Goal: Task Accomplishment & Management: Manage account settings

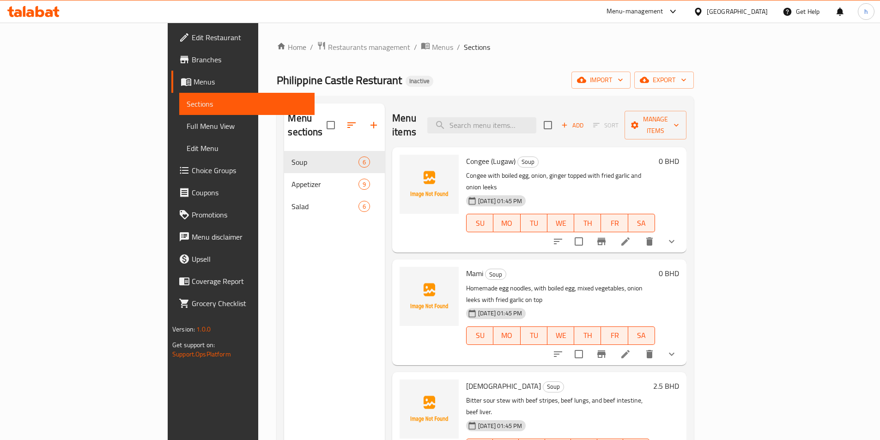
click at [194, 80] on span "Menus" at bounding box center [251, 81] width 114 height 11
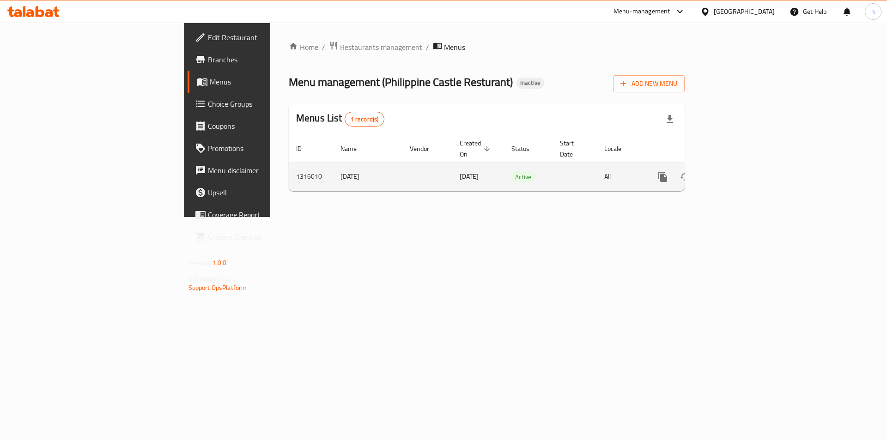
click at [741, 173] on link "enhanced table" at bounding box center [730, 177] width 22 height 22
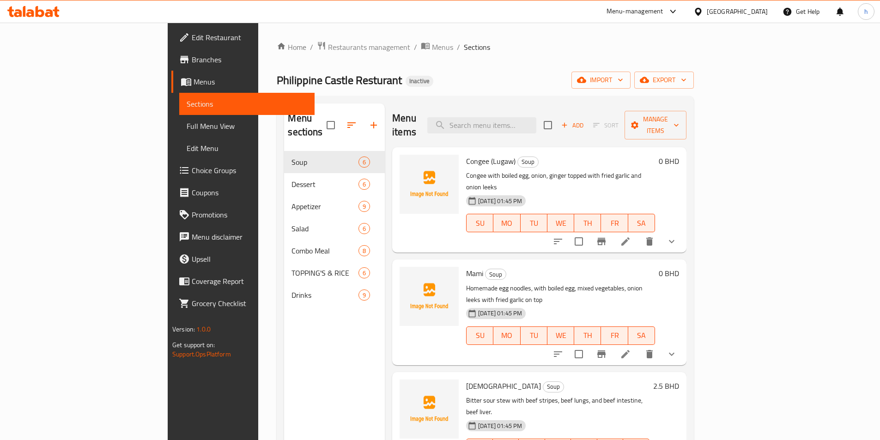
click at [496, 57] on div "Home / Restaurants management / Menus / Sections Philippine Castle Resturant In…" at bounding box center [485, 296] width 417 height 510
click at [623, 85] on span "import" at bounding box center [601, 80] width 44 height 12
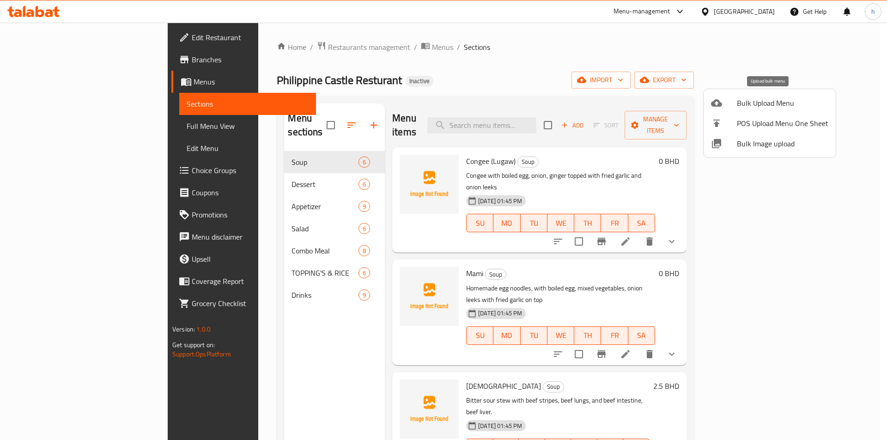
click at [743, 106] on span "Bulk Upload Menu" at bounding box center [783, 103] width 92 height 11
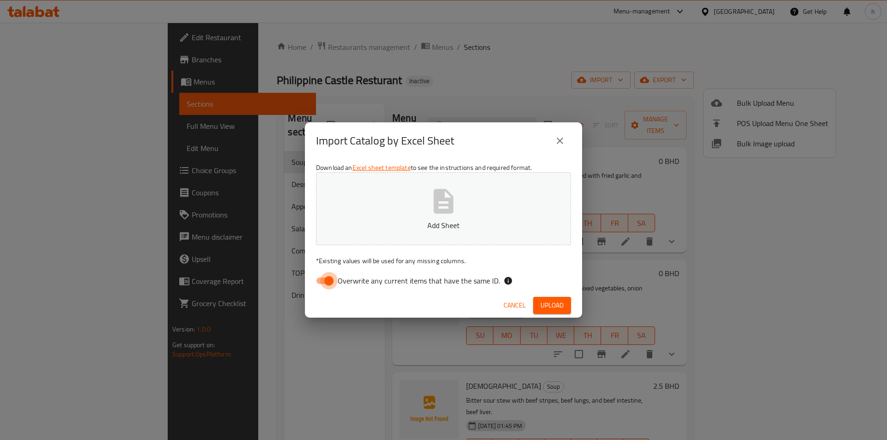
click at [326, 280] on input "Overwrite any current items that have the same ID." at bounding box center [329, 281] width 53 height 18
checkbox input "false"
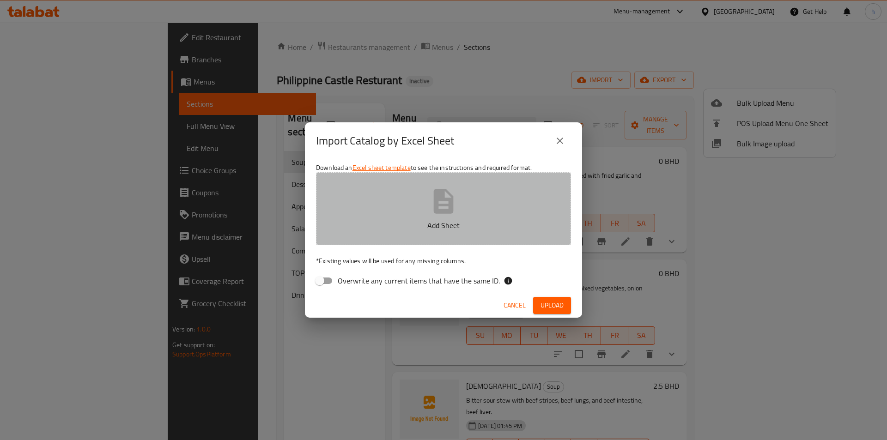
click at [426, 206] on button "Add Sheet" at bounding box center [443, 208] width 255 height 73
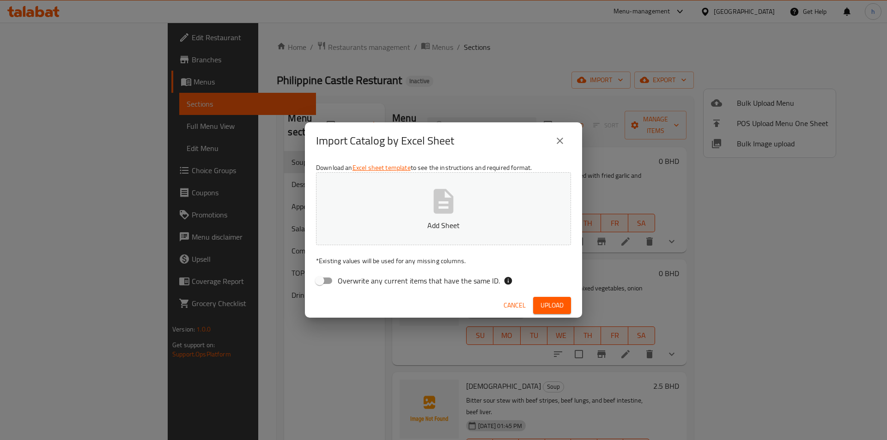
click at [395, 227] on p "Add Sheet" at bounding box center [443, 225] width 226 height 11
click at [485, 191] on button "Add Sheet" at bounding box center [443, 208] width 255 height 73
click at [554, 305] on span "Upload" at bounding box center [552, 306] width 23 height 12
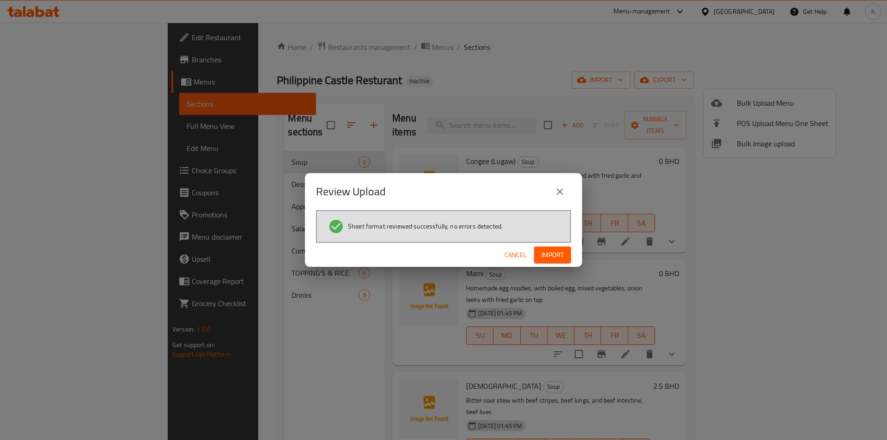
click at [555, 255] on span "Import" at bounding box center [553, 256] width 22 height 12
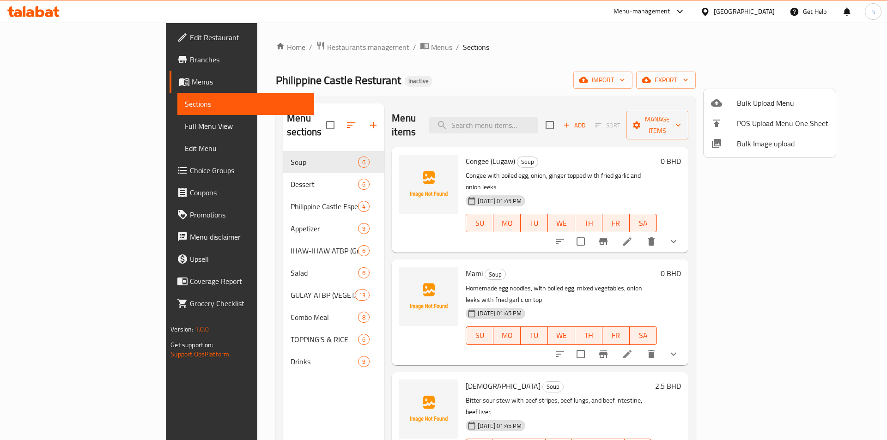
click at [431, 76] on div at bounding box center [443, 220] width 887 height 440
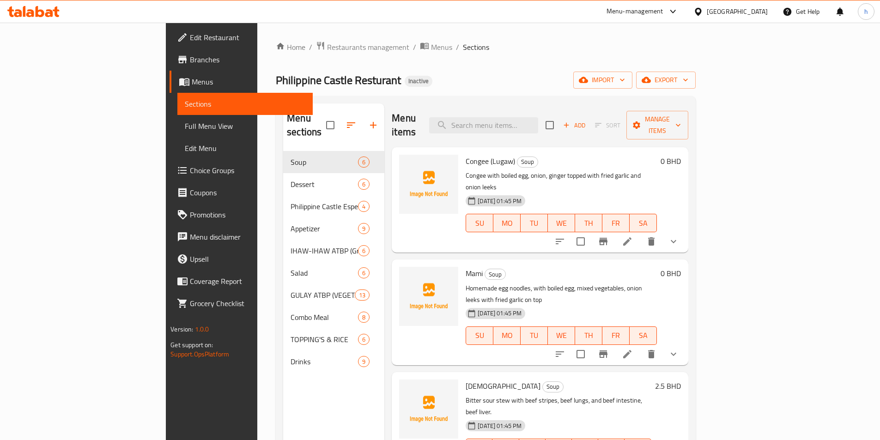
click at [185, 128] on span "Full Menu View" at bounding box center [245, 126] width 121 height 11
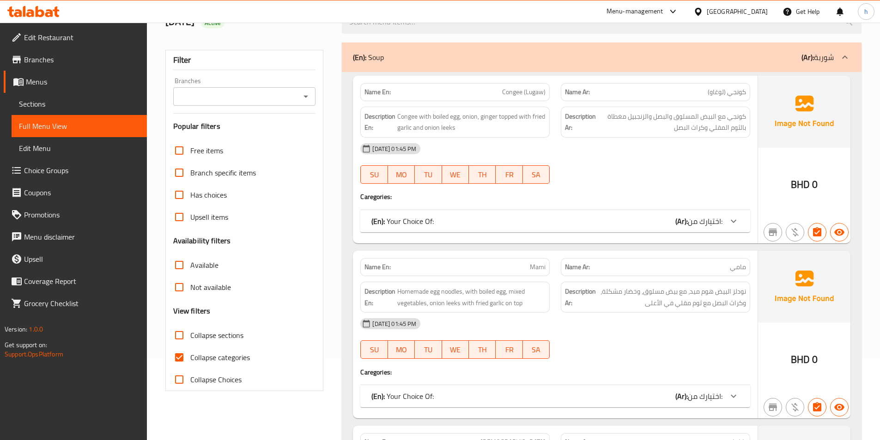
scroll to position [92, 0]
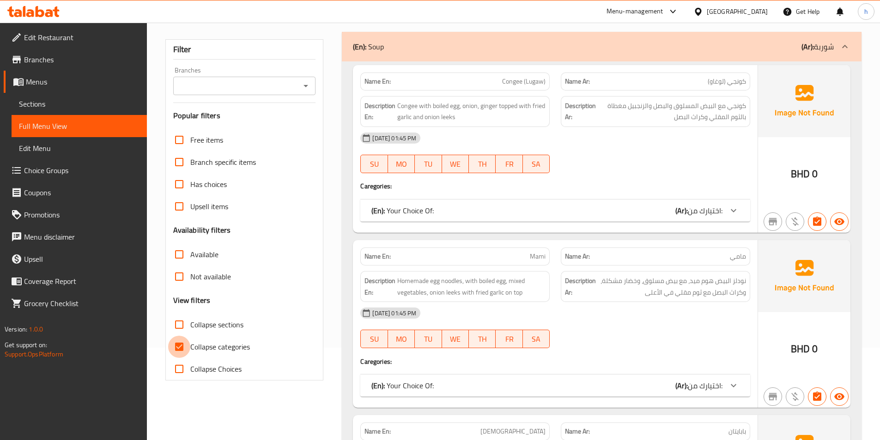
click at [179, 349] on input "Collapse categories" at bounding box center [179, 347] width 22 height 22
checkbox input "false"
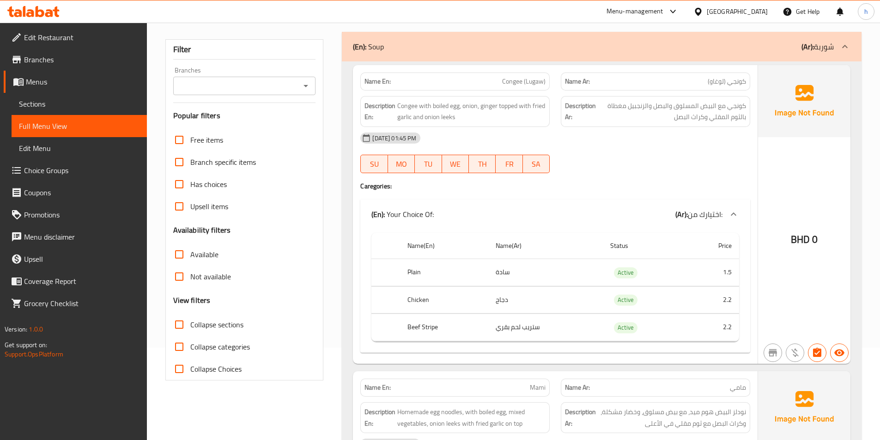
click at [182, 323] on input "Collapse sections" at bounding box center [179, 325] width 22 height 22
checkbox input "true"
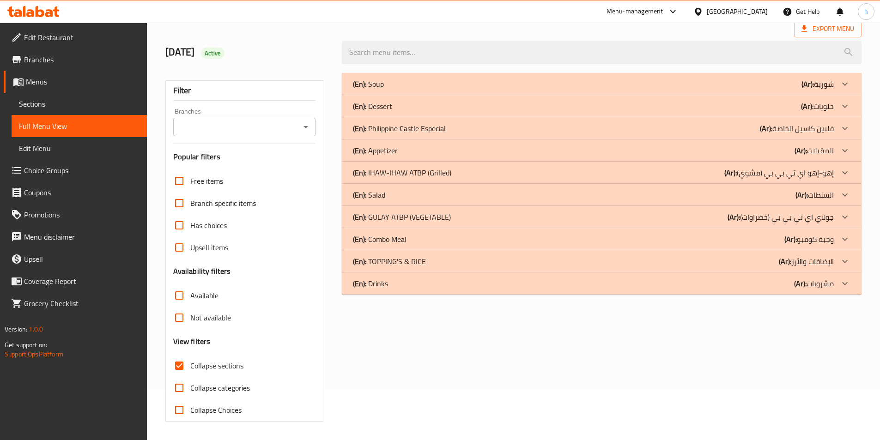
scroll to position [51, 0]
click at [455, 217] on div "(En): GULAY ATBP (VEGETABLE) (Ar): جولاي اي تي بي بي (خضراوات)" at bounding box center [593, 217] width 481 height 11
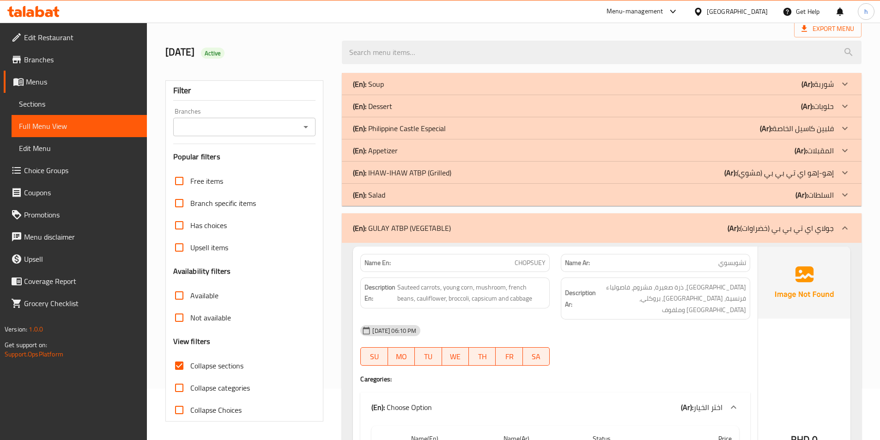
click at [503, 170] on div "(En): IHAW-IHAW ATBP (Grilled) (Ar): إهو-إهو اي تي بي بي (مشوي)" at bounding box center [593, 172] width 481 height 11
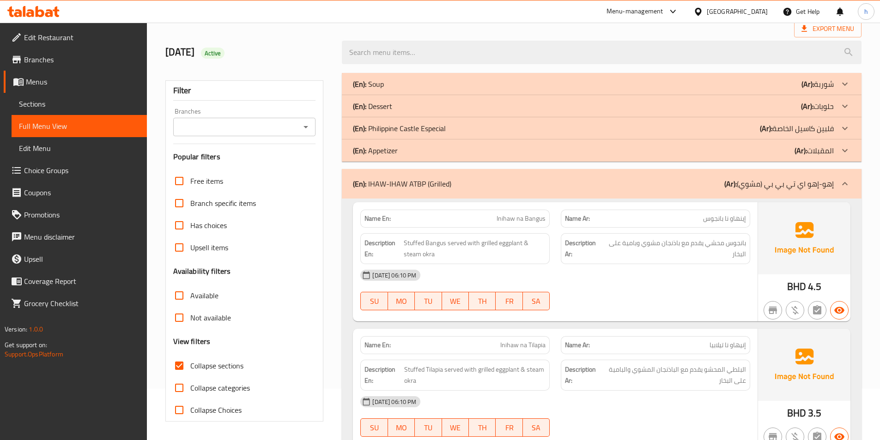
click at [533, 130] on div "(En): Philippine Castle Especial (Ar): فلبين كاسيل الخاصة" at bounding box center [593, 128] width 481 height 11
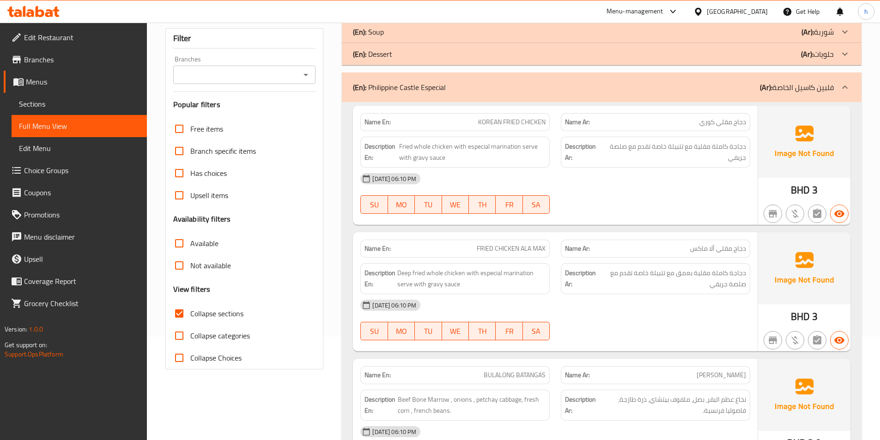
scroll to position [0, 0]
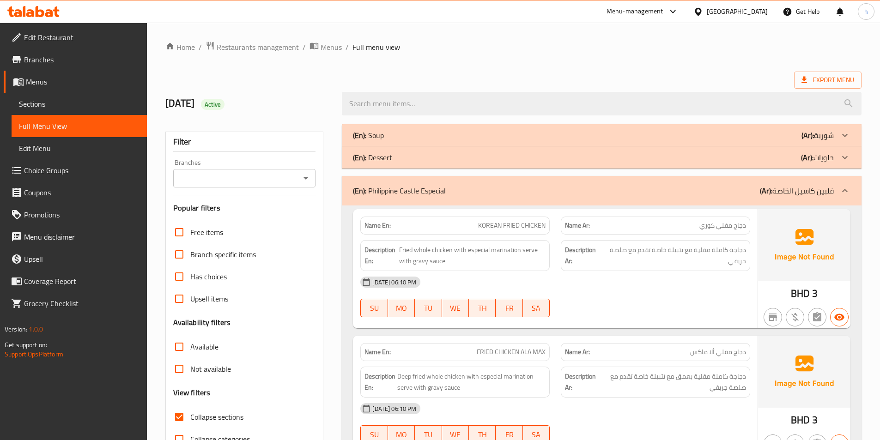
click at [712, 45] on ol "Home / Restaurants management / Menus / Full menu view" at bounding box center [513, 47] width 696 height 12
click at [575, 52] on ol "Home / Restaurants management / Menus / Full menu view" at bounding box center [513, 47] width 696 height 12
click at [554, 240] on div "Description En: Fried whole chicken with especial marination serve with gravy s…" at bounding box center [455, 256] width 201 height 42
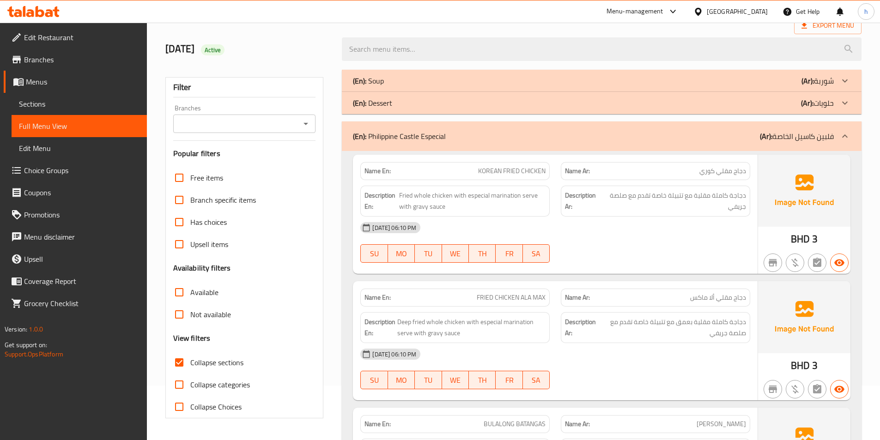
scroll to position [55, 0]
click at [568, 259] on div at bounding box center [656, 261] width 201 height 11
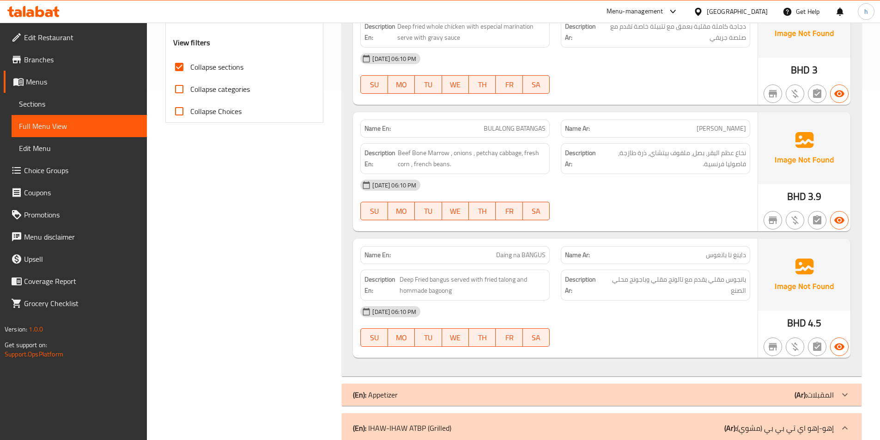
scroll to position [351, 0]
click at [402, 155] on span "Beef Bone Marrow , onions , petchay cabbage, fresh corn , french beans." at bounding box center [472, 158] width 148 height 23
drag, startPoint x: 402, startPoint y: 155, endPoint x: 440, endPoint y: 156, distance: 37.9
click at [439, 157] on span "Beef Bone Marrow , onions , petchay cabbage, fresh corn , french beans." at bounding box center [472, 158] width 148 height 23
copy span "Beef Bone Marrow"
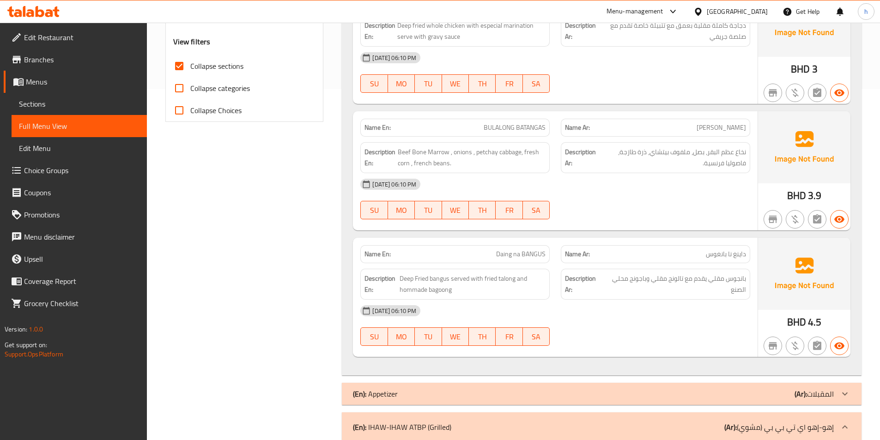
click at [588, 214] on div at bounding box center [656, 219] width 201 height 11
click at [613, 200] on div "[DATE] 06:10 PM SU MO TU WE TH FR SA" at bounding box center [555, 199] width 401 height 52
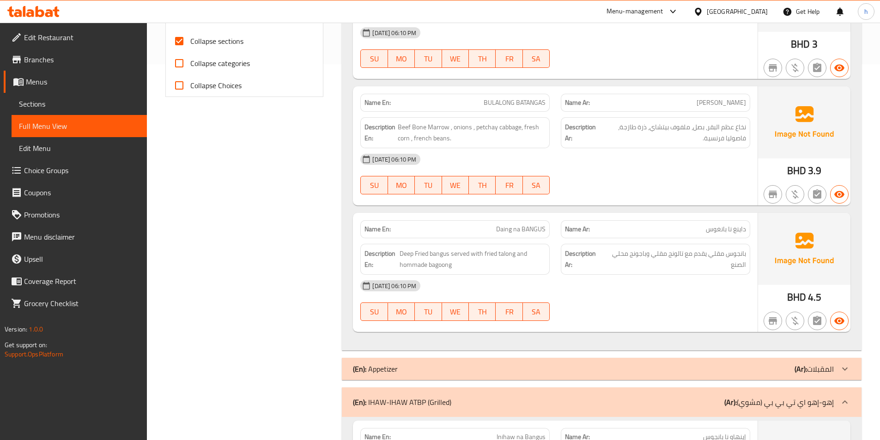
scroll to position [397, 0]
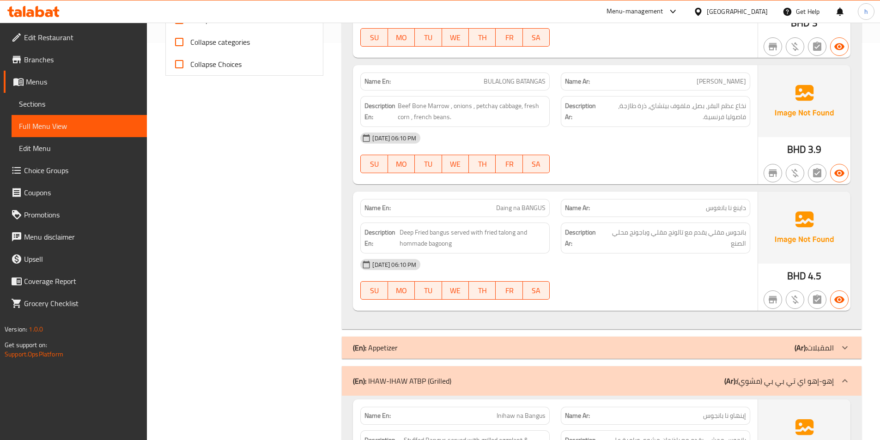
click at [617, 279] on div "[DATE] 06:10 PM SU MO TU WE TH FR SA" at bounding box center [555, 280] width 401 height 52
click at [406, 237] on span "Deep Fried bangus served with fried talong and hommade bagoong" at bounding box center [473, 238] width 146 height 23
drag, startPoint x: 406, startPoint y: 237, endPoint x: 426, endPoint y: 230, distance: 21.0
click at [426, 230] on span "Deep Fried bangus served with fried talong and hommade bagoong" at bounding box center [473, 238] width 146 height 23
copy span "Deep Fried"
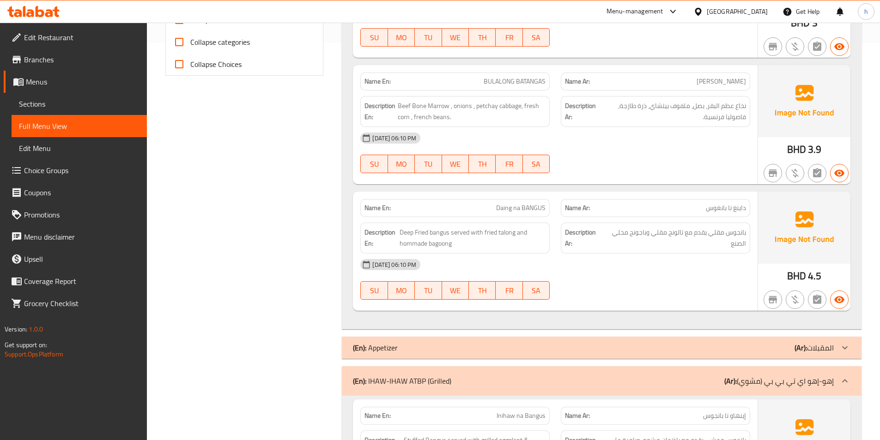
click at [602, 293] on div "[DATE] 06:10 PM SU MO TU WE TH FR SA" at bounding box center [555, 280] width 401 height 52
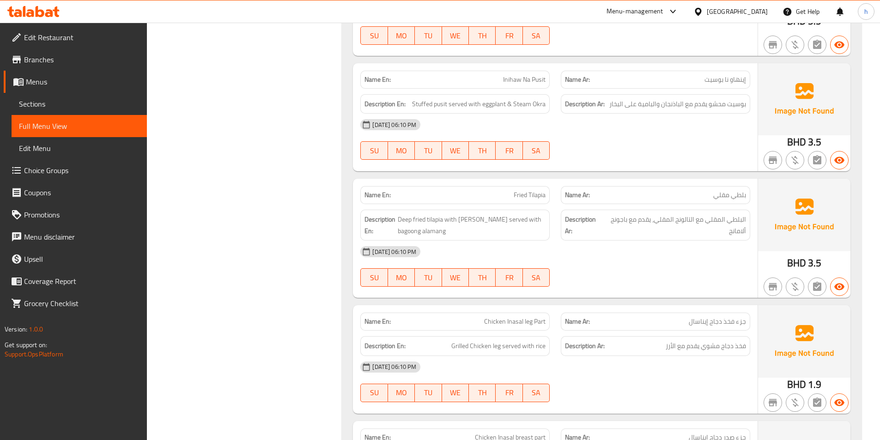
scroll to position [410, 0]
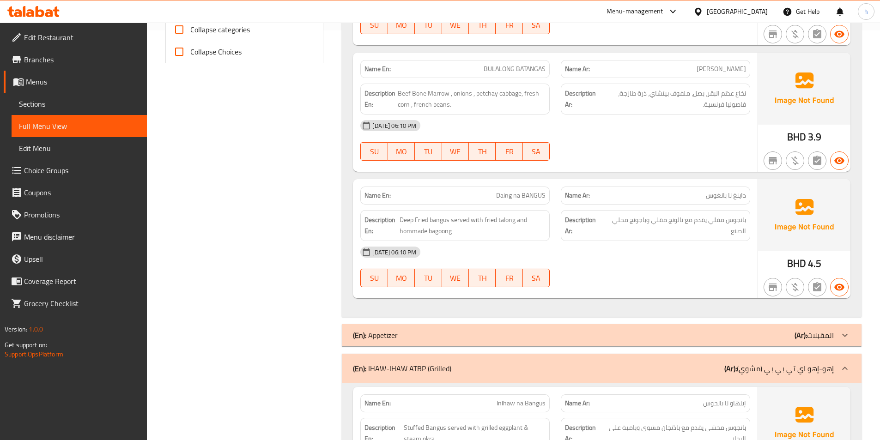
click at [655, 249] on div "[DATE] 06:10 PM" at bounding box center [555, 252] width 401 height 22
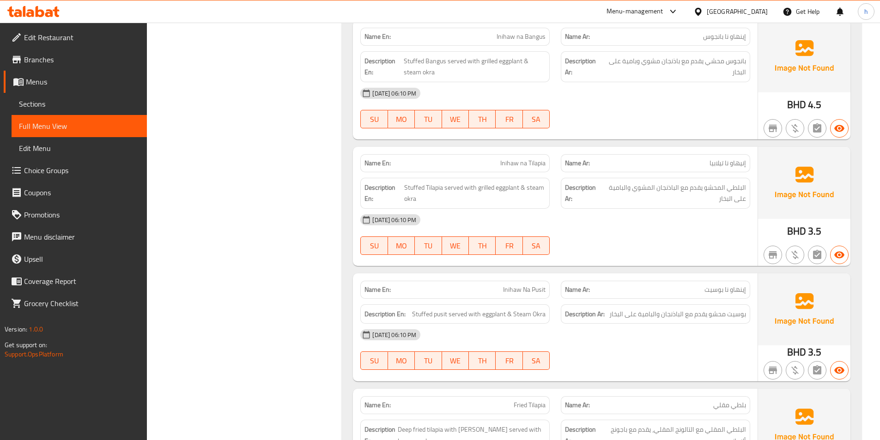
scroll to position [826, 0]
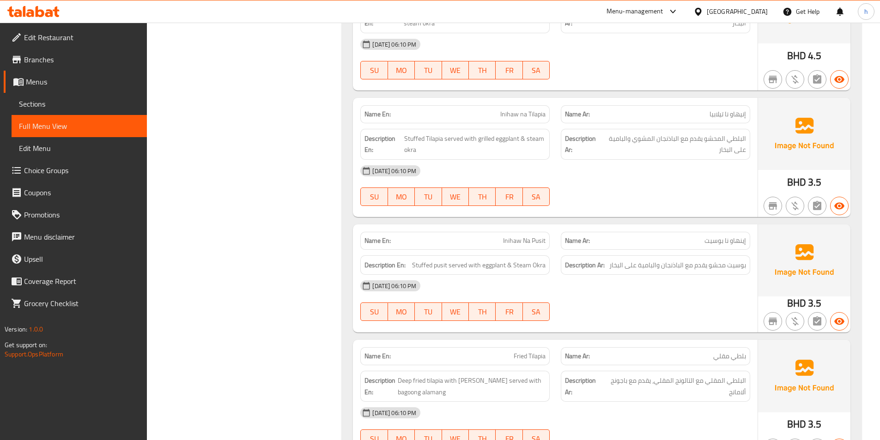
click at [710, 165] on div "[DATE] 06:10 PM" at bounding box center [555, 171] width 401 height 22
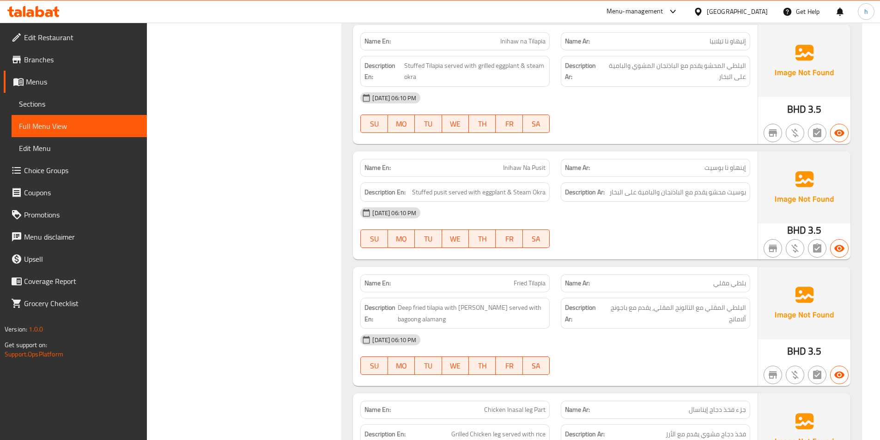
scroll to position [900, 0]
click at [671, 244] on div at bounding box center [656, 247] width 201 height 11
click at [585, 224] on div "[DATE] 06:10 PM SU MO TU WE TH FR SA" at bounding box center [555, 227] width 401 height 52
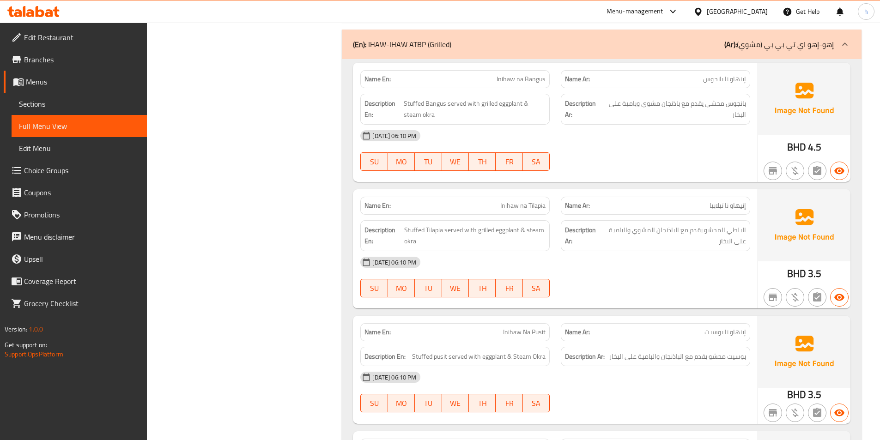
scroll to position [715, 0]
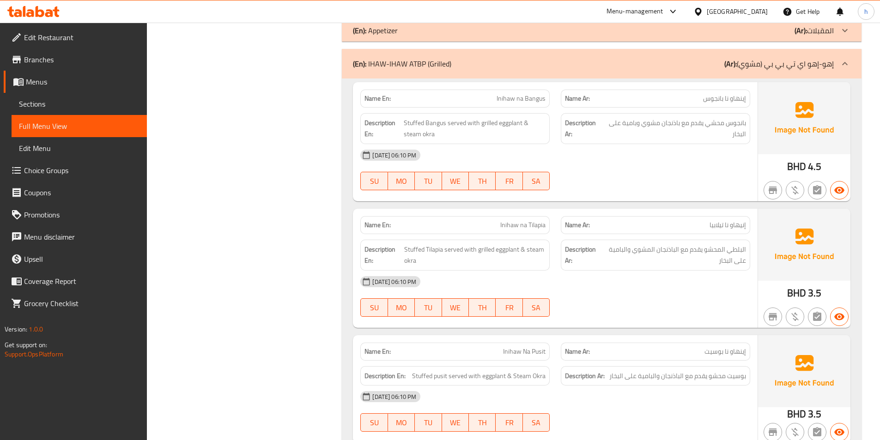
click at [655, 182] on div "[DATE] 06:10 PM SU MO TU WE TH FR SA" at bounding box center [555, 170] width 401 height 52
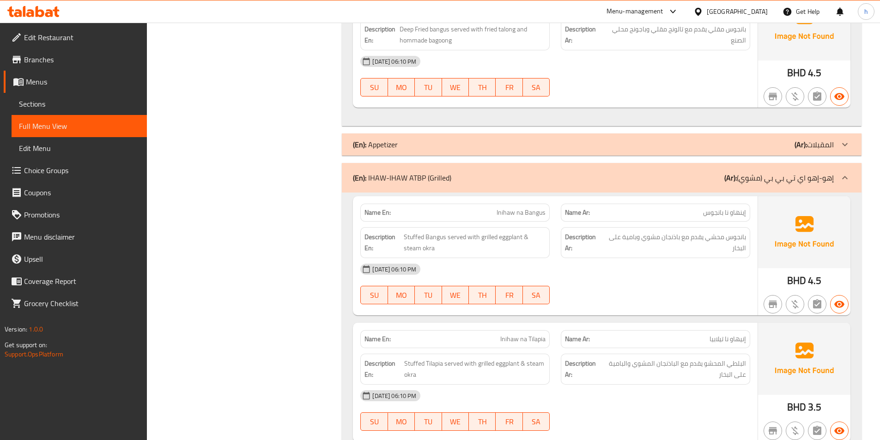
scroll to position [555, 0]
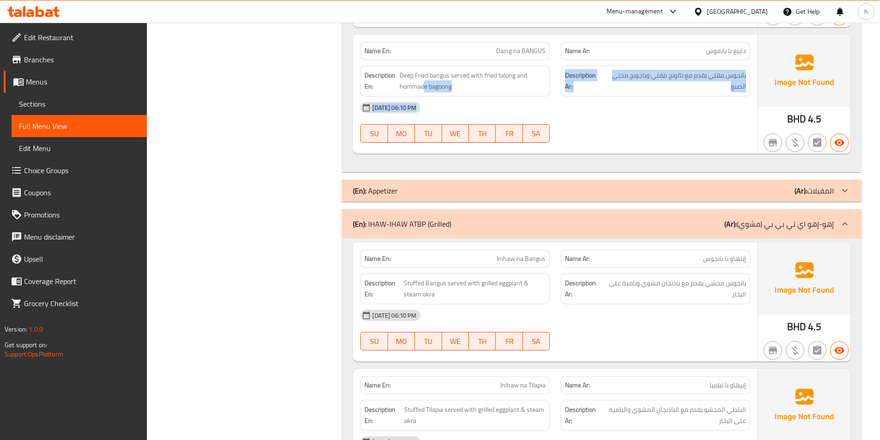
drag, startPoint x: 410, startPoint y: 103, endPoint x: 366, endPoint y: 158, distance: 70.7
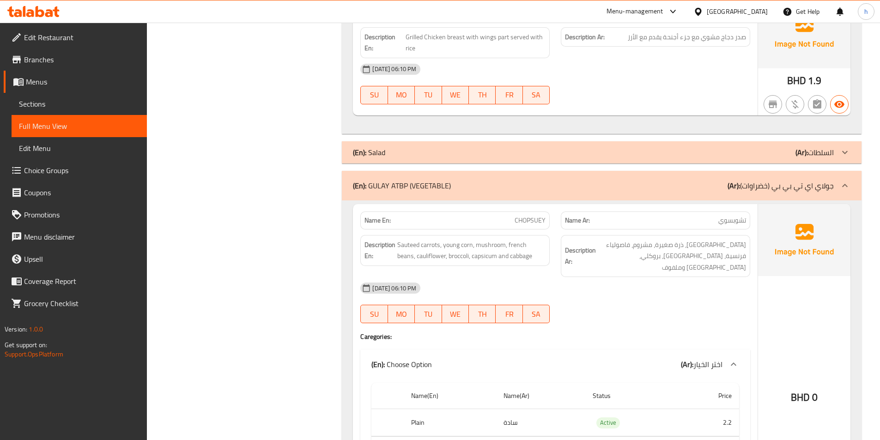
scroll to position [1551, 0]
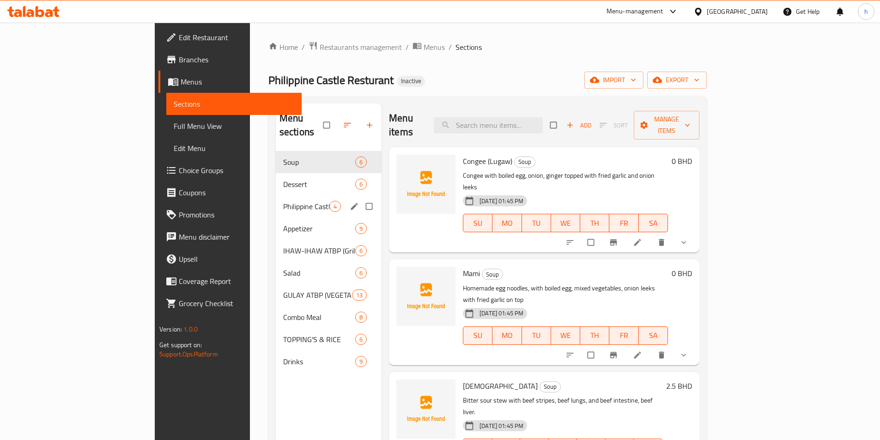
click at [276, 198] on div "Philippine Castle Especial 4" at bounding box center [329, 206] width 106 height 22
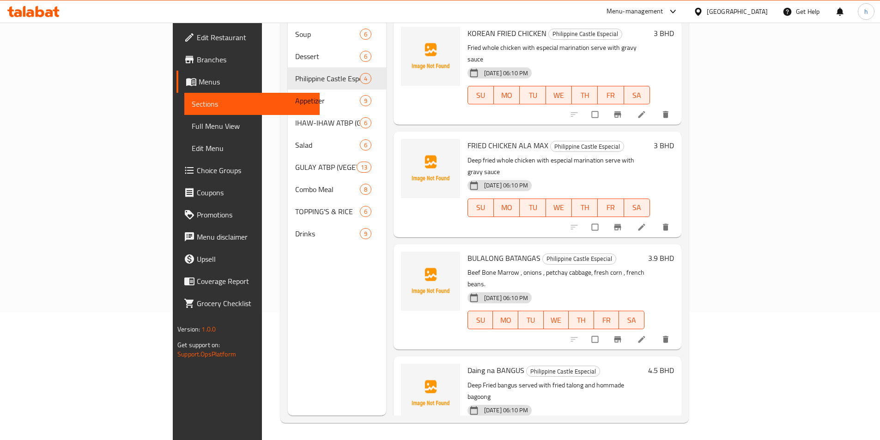
scroll to position [129, 0]
click at [645, 335] on icon at bounding box center [641, 338] width 7 height 7
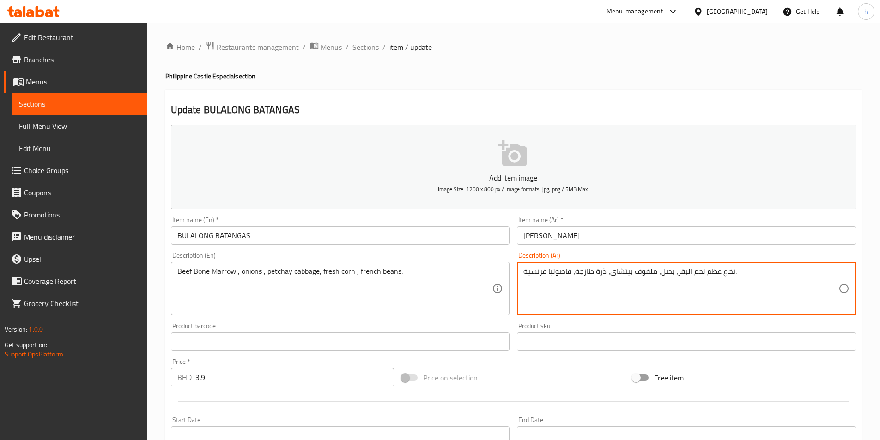
type textarea "نخاع عظم لحم البقر، بصل، ملفوف بيتشاي، ذرة طازجة، فاصوليا فرنسية."
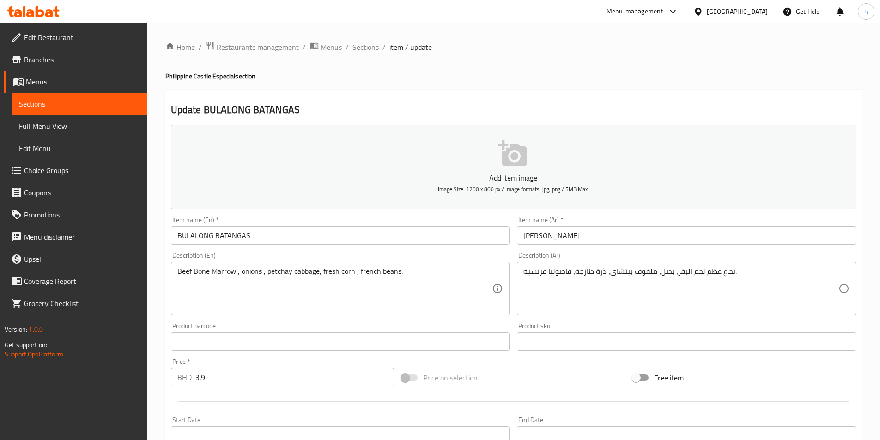
click at [627, 98] on div "Update BULALONG BATANGAS Add item image Image Size: 1200 x 800 px / Image forma…" at bounding box center [513, 359] width 696 height 538
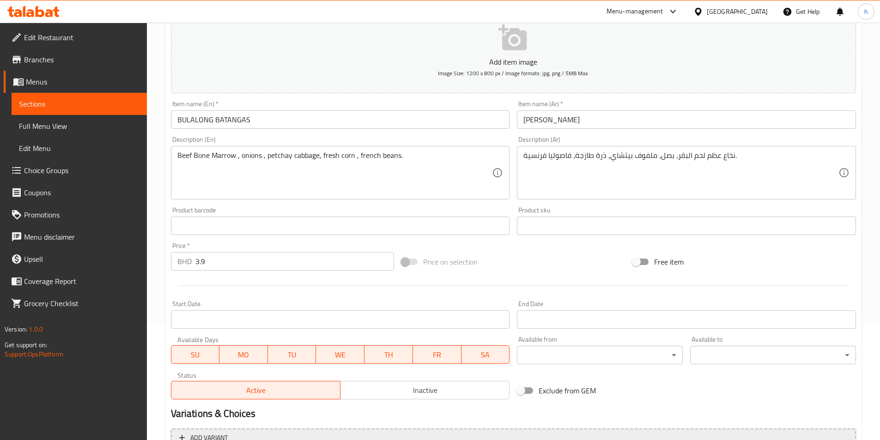
scroll to position [185, 0]
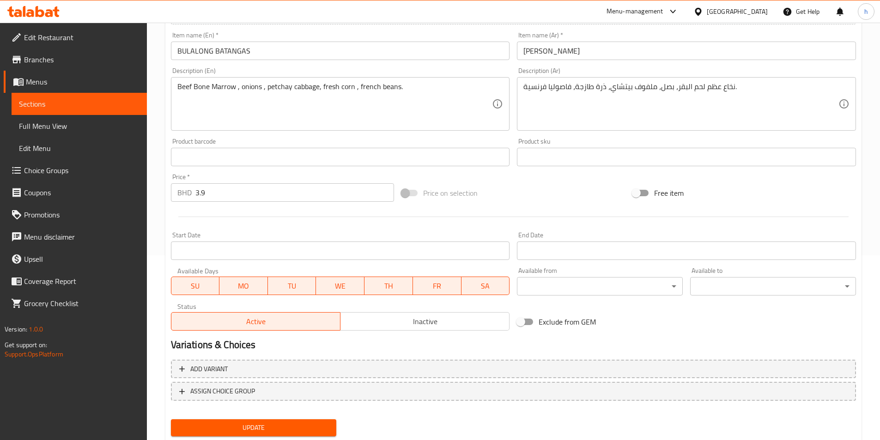
click at [235, 428] on span "Update" at bounding box center [253, 428] width 151 height 12
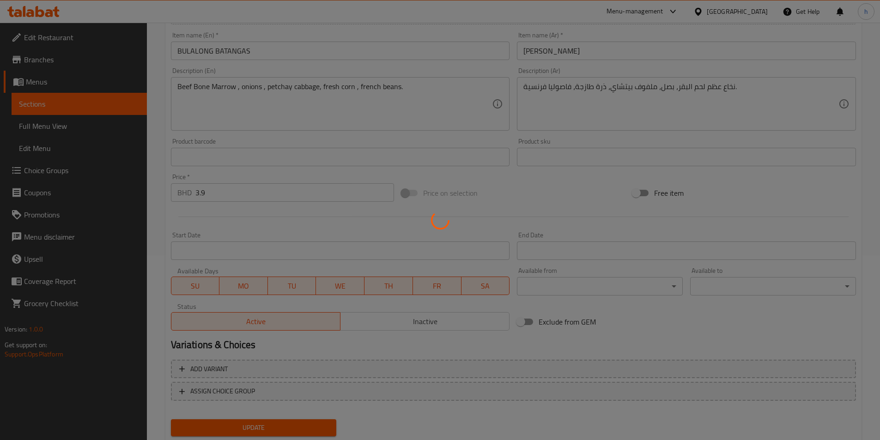
scroll to position [0, 0]
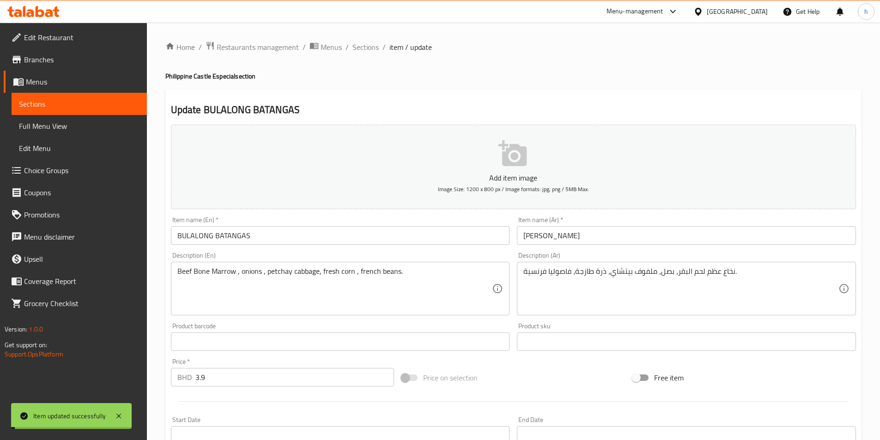
click at [49, 103] on span "Sections" at bounding box center [79, 103] width 121 height 11
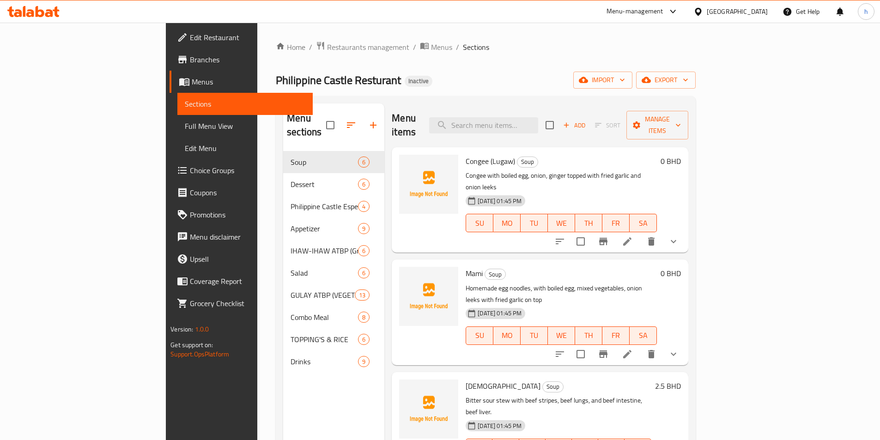
click at [663, 44] on ol "Home / Restaurants management / Menus / Sections" at bounding box center [486, 47] width 420 height 12
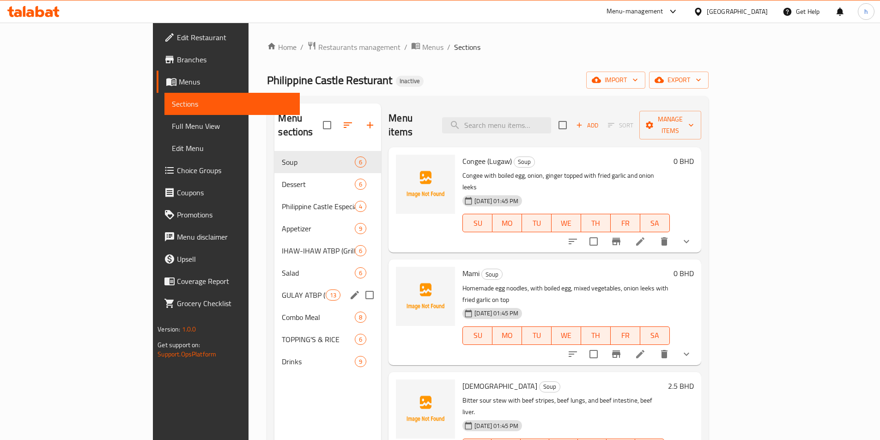
click at [275, 291] on div "GULAY ATBP (VEGETABLE) 13" at bounding box center [328, 295] width 107 height 22
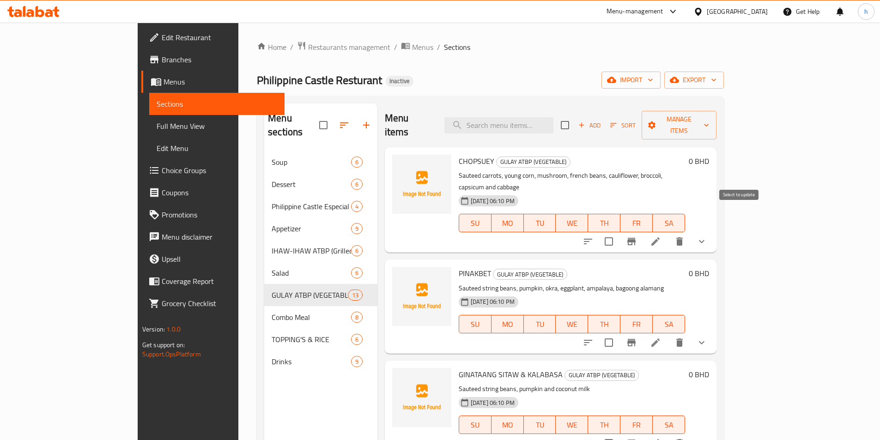
click at [619, 232] on input "checkbox" at bounding box center [608, 241] width 19 height 19
checkbox input "true"
click at [397, 74] on div "Philippine Castle Resturant Inactive import export" at bounding box center [490, 80] width 467 height 17
click at [619, 333] on input "checkbox" at bounding box center [608, 342] width 19 height 19
checkbox input "true"
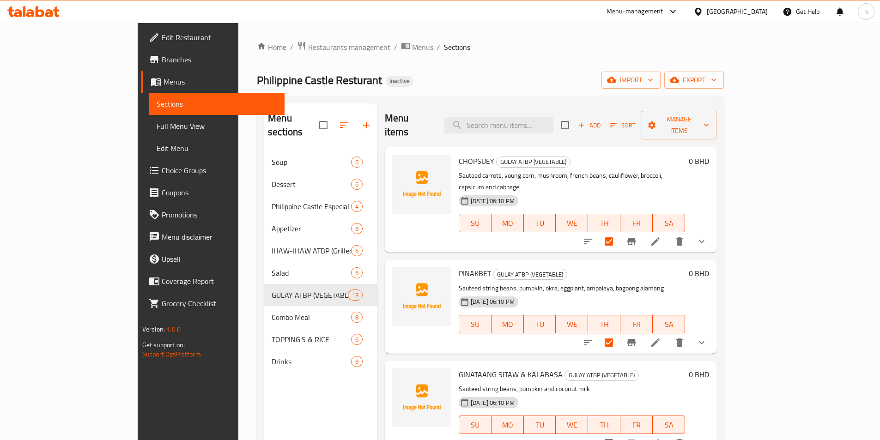
click at [389, 66] on div "Home / Restaurants management / Menus / Sections Philippine Castle Resturant In…" at bounding box center [490, 296] width 467 height 510
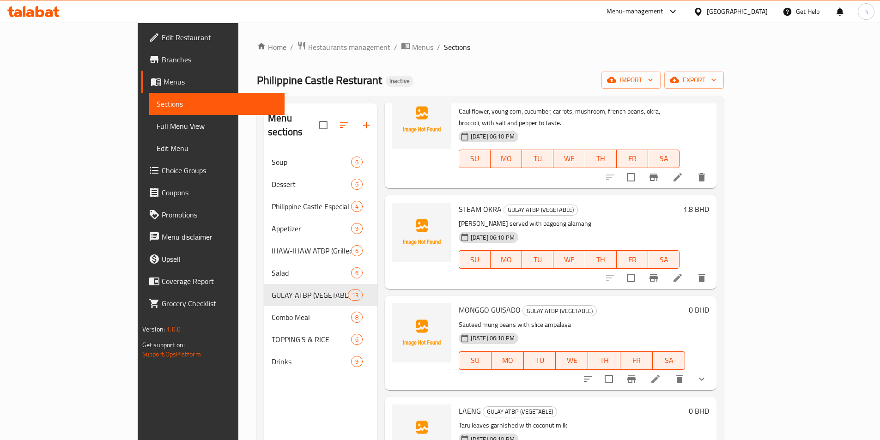
scroll to position [669, 0]
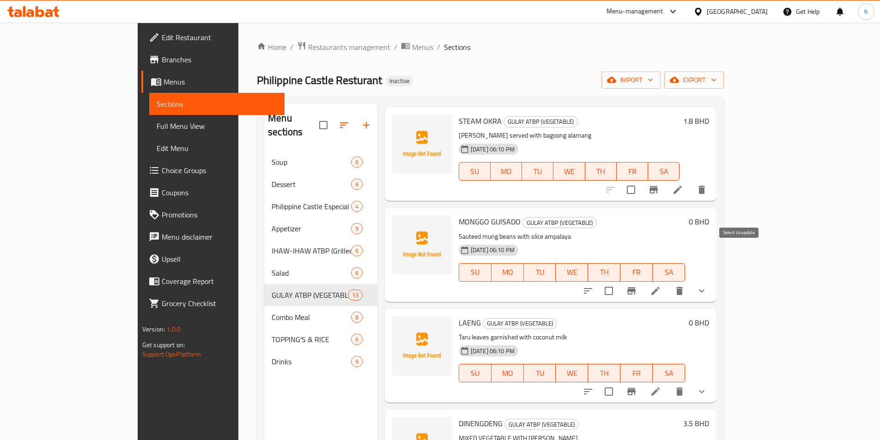
click at [619, 281] on input "checkbox" at bounding box center [608, 290] width 19 height 19
checkbox input "true"
click at [381, 71] on div "Home / Restaurants management / Menus / Sections Philippine Castle Resturant In…" at bounding box center [490, 296] width 467 height 510
click at [619, 382] on input "checkbox" at bounding box center [608, 391] width 19 height 19
checkbox input "true"
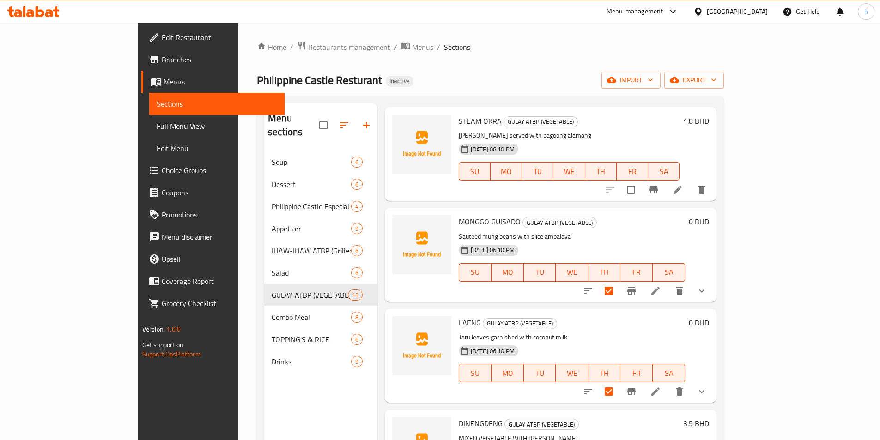
click at [413, 80] on div "Philippine Castle Resturant Inactive import export" at bounding box center [490, 80] width 467 height 17
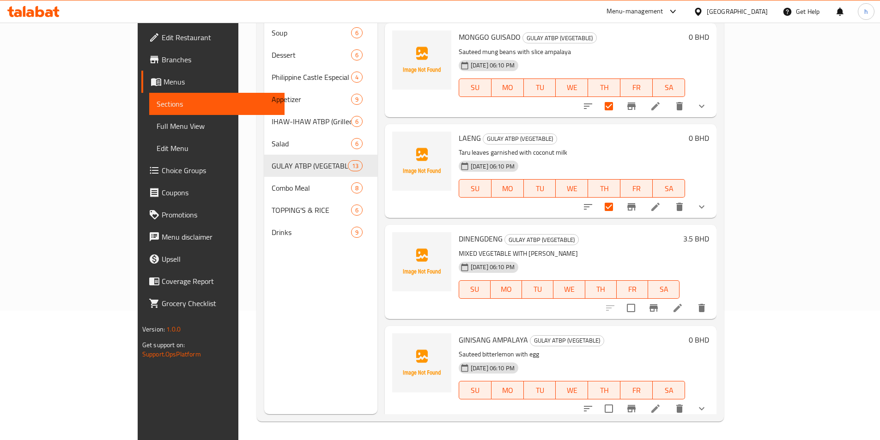
scroll to position [808, 0]
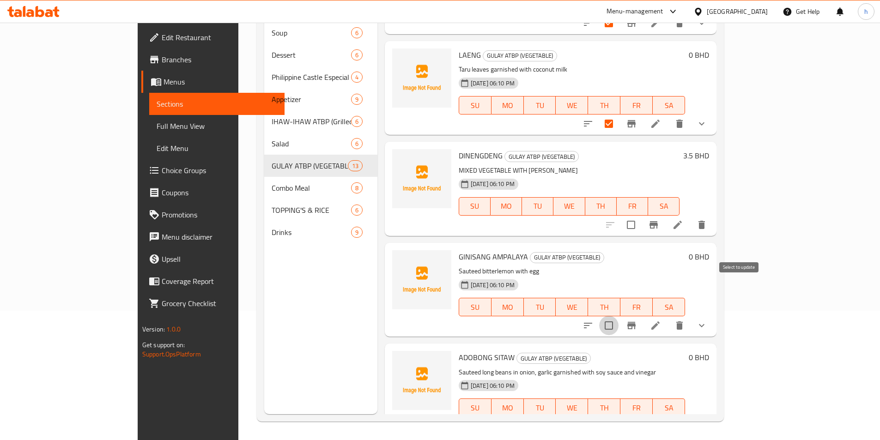
click at [619, 316] on input "checkbox" at bounding box center [608, 325] width 19 height 19
checkbox input "true"
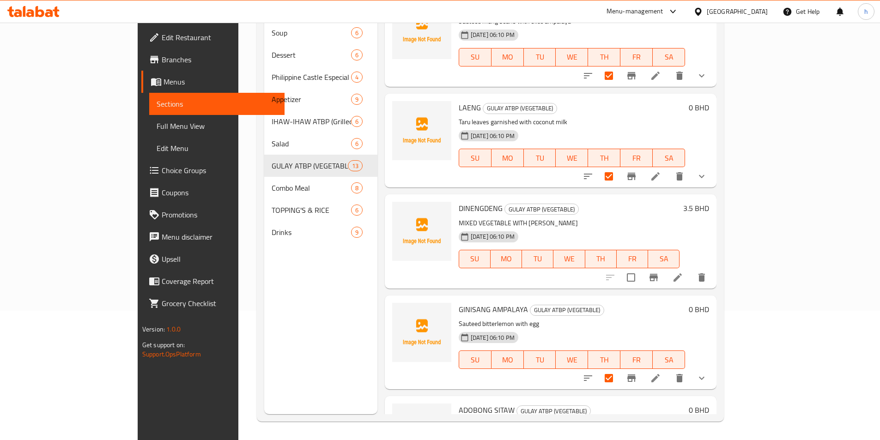
scroll to position [762, 0]
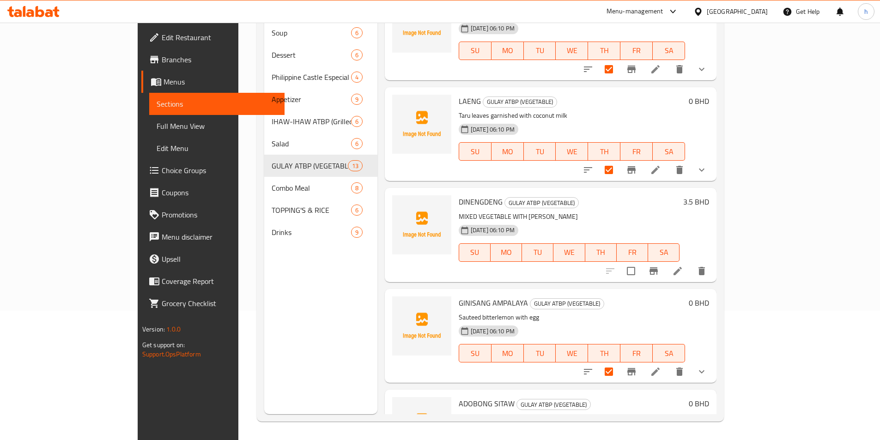
click at [378, 314] on div "Menu items Add Sort Manage items CHOPSUEY GULAY ATBP (VEGETABLE) Sauteed carrot…" at bounding box center [547, 194] width 339 height 440
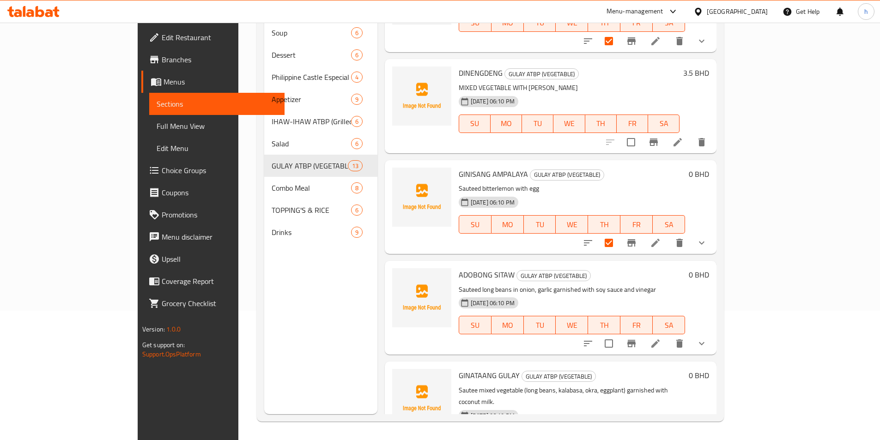
scroll to position [895, 0]
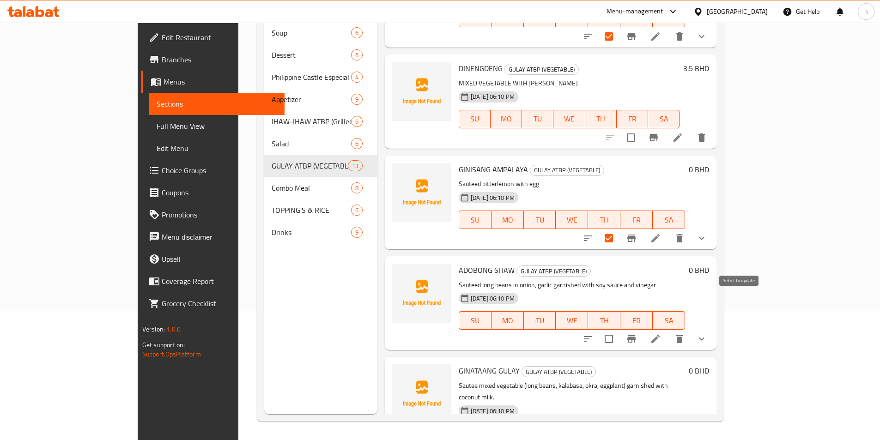
click at [619, 330] on input "checkbox" at bounding box center [608, 339] width 19 height 19
checkbox input "true"
click at [385, 301] on div "ADOBONG SITAW GULAY ATBP (VEGETABLE) Sauteed long beans in onion, garlic garnis…" at bounding box center [551, 303] width 332 height 94
checkbox input "true"
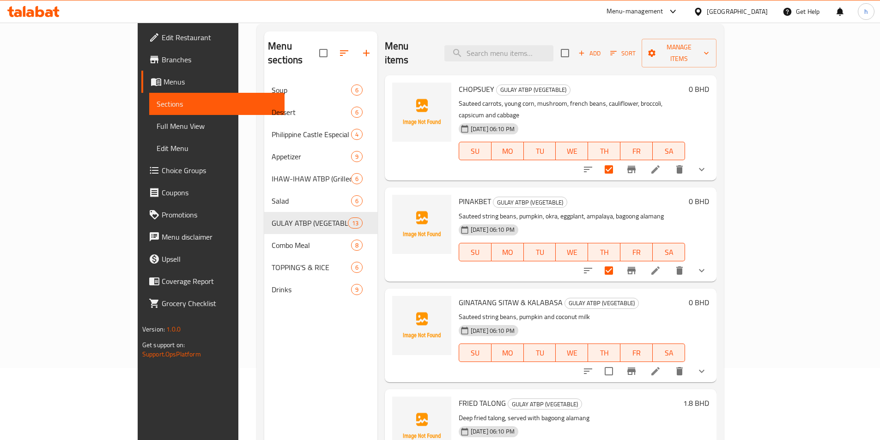
scroll to position [0, 0]
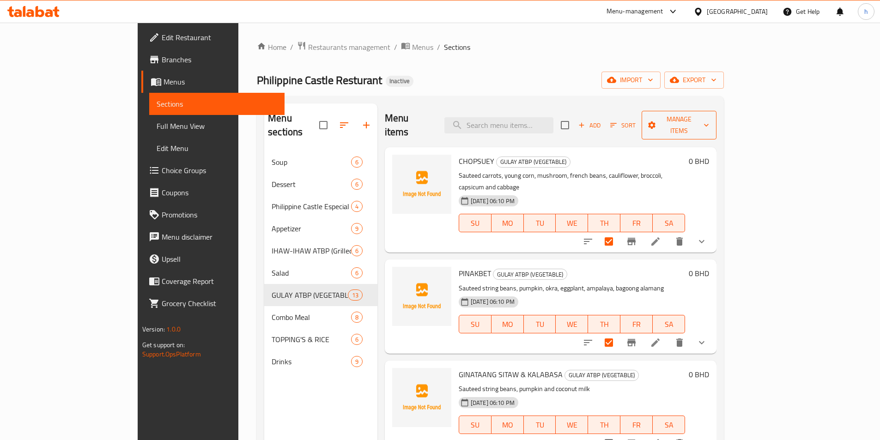
click at [710, 121] on span "Manage items" at bounding box center [679, 125] width 61 height 23
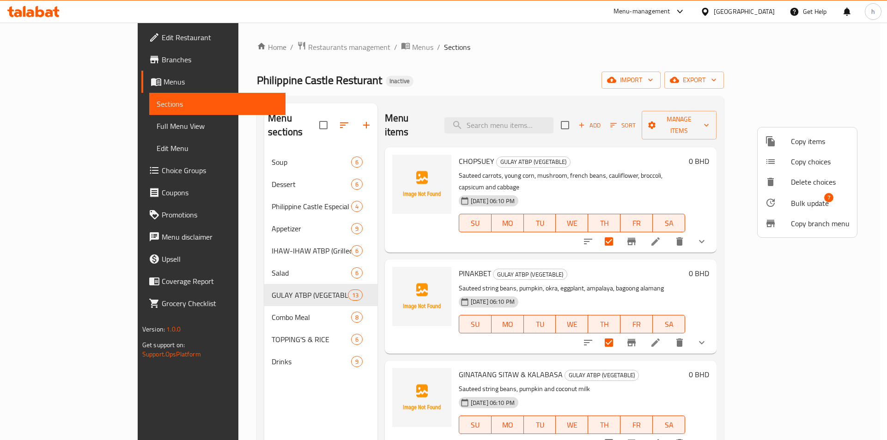
click at [794, 117] on div at bounding box center [443, 220] width 887 height 440
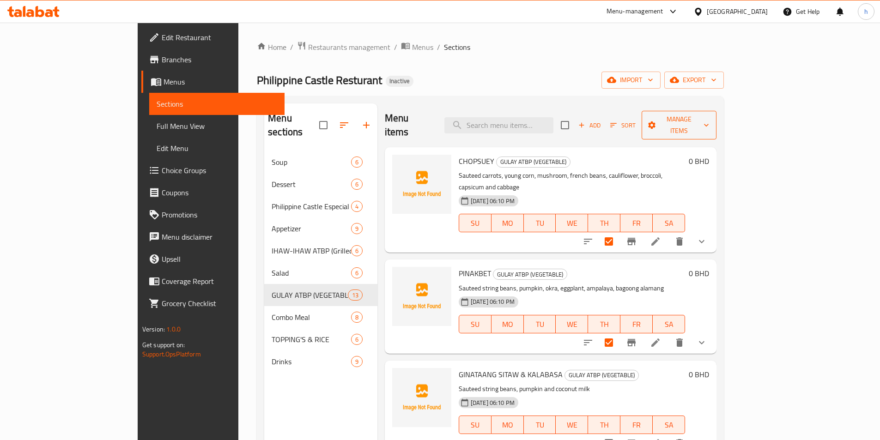
click at [710, 121] on span "Manage items" at bounding box center [679, 125] width 61 height 23
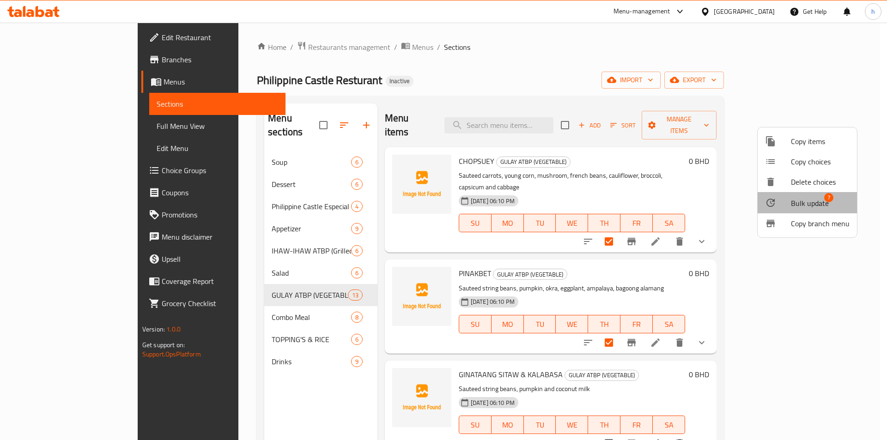
click at [810, 200] on span "Bulk update" at bounding box center [810, 203] width 38 height 11
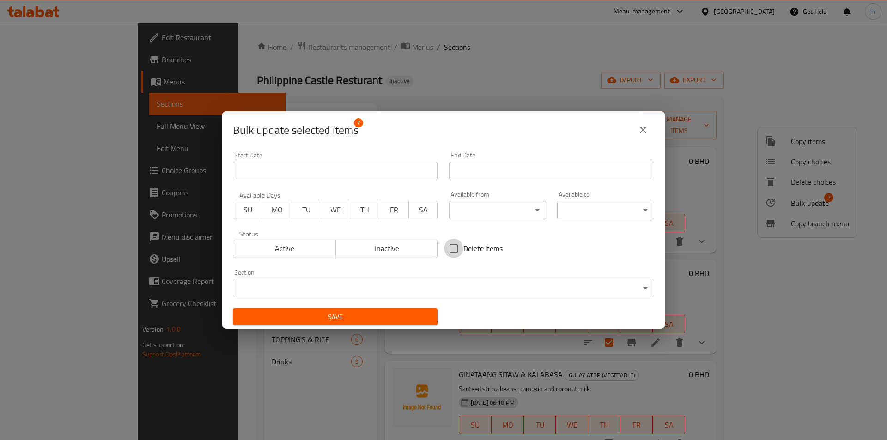
click at [453, 252] on input "Delete items" at bounding box center [453, 248] width 19 height 19
checkbox input "true"
click at [366, 317] on span "Save" at bounding box center [335, 317] width 190 height 12
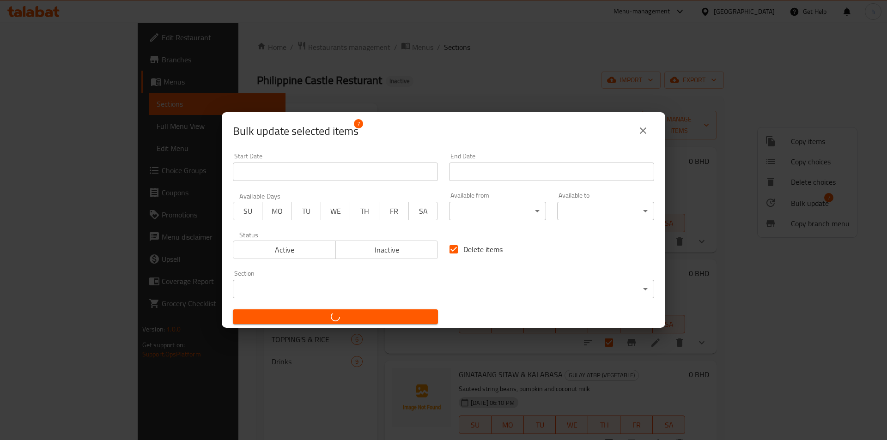
checkbox input "false"
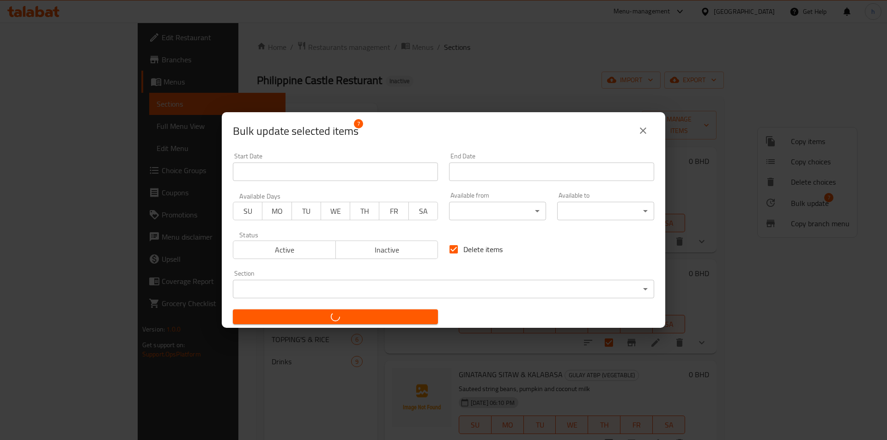
checkbox input "false"
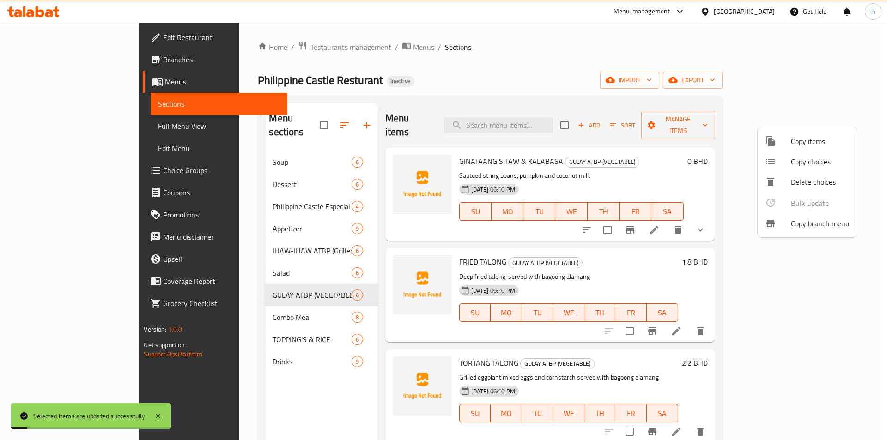
click at [490, 72] on div at bounding box center [443, 220] width 887 height 440
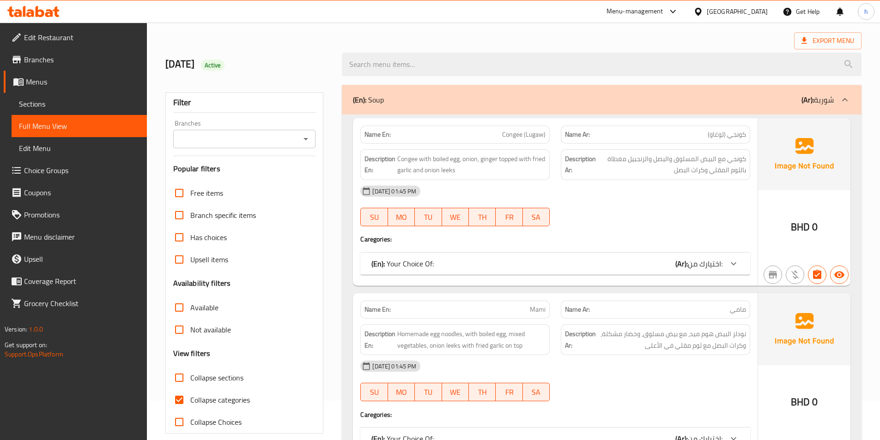
scroll to position [92, 0]
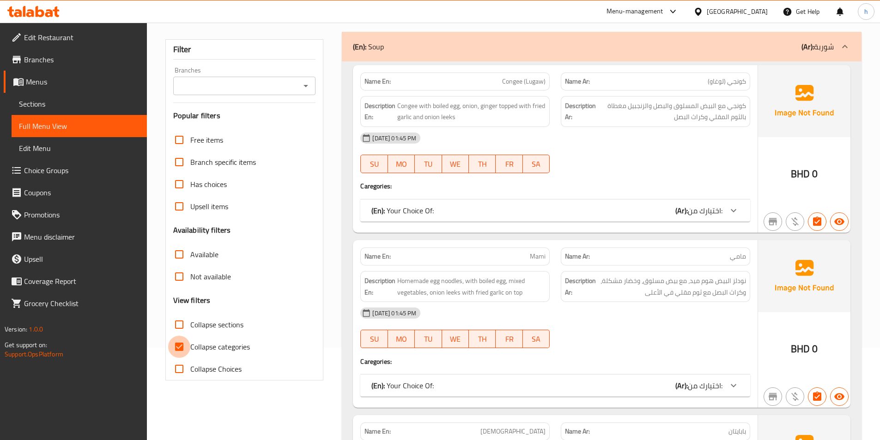
click at [183, 341] on input "Collapse categories" at bounding box center [179, 347] width 22 height 22
checkbox input "false"
click at [184, 325] on input "Collapse sections" at bounding box center [179, 325] width 22 height 22
checkbox input "true"
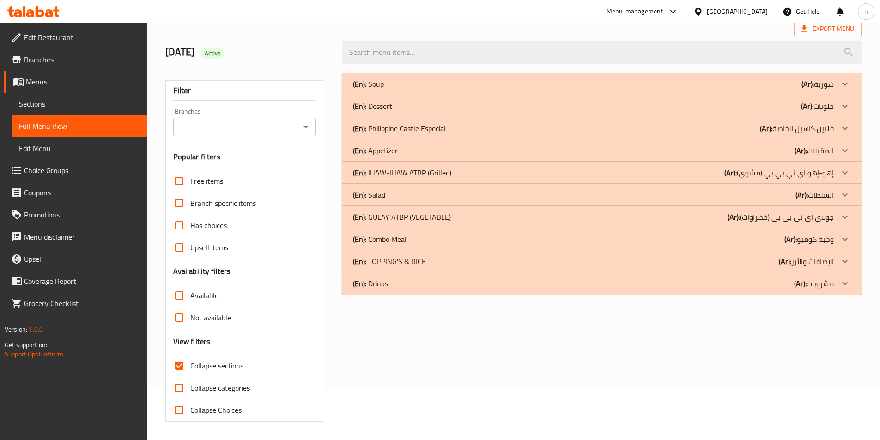
scroll to position [51, 0]
click at [501, 212] on div "(En): GULAY ATBP (VEGETABLE) (Ar): جولاي اي تي بي بي (خضراوات)" at bounding box center [593, 217] width 481 height 11
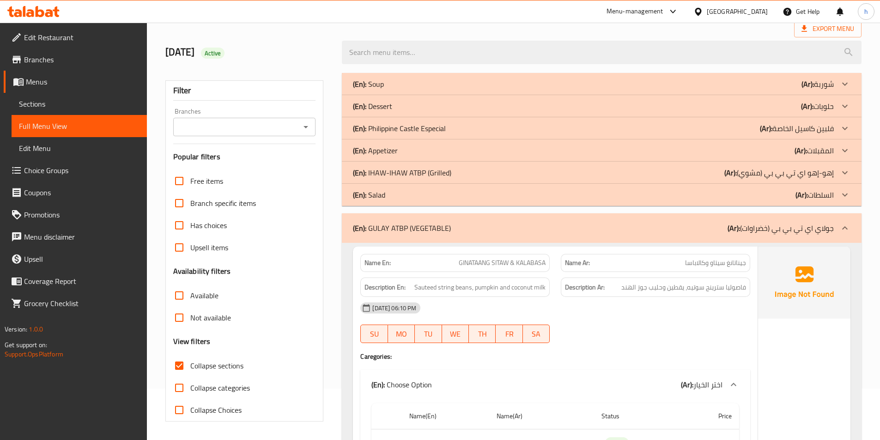
click at [466, 169] on div "(En): IHAW-IHAW ATBP (Grilled) (Ar): إهو-إهو اي تي بي بي (مشوي)" at bounding box center [593, 172] width 481 height 11
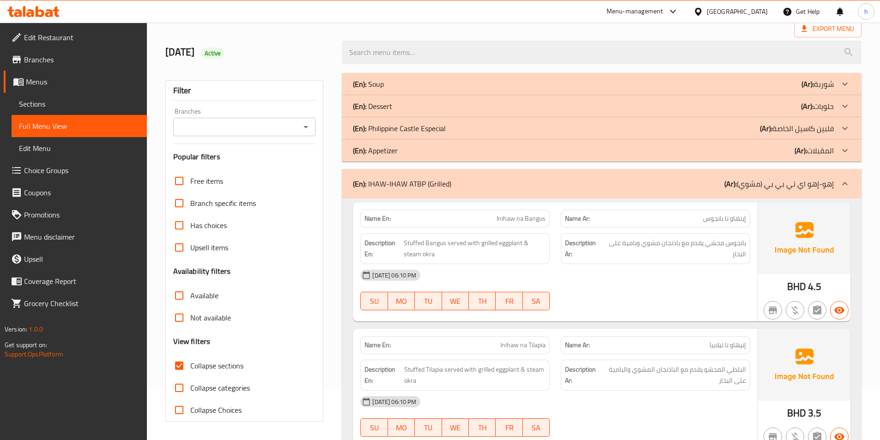
click at [471, 131] on div "(En): Philippine Castle Especial (Ar): فلبين كاسيل الخاصة" at bounding box center [593, 128] width 481 height 11
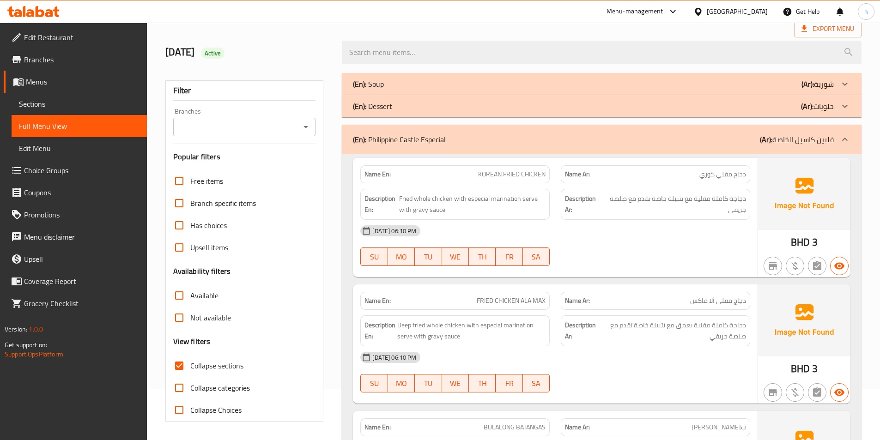
click at [619, 34] on div "6/10/2025 Active" at bounding box center [514, 52] width 708 height 41
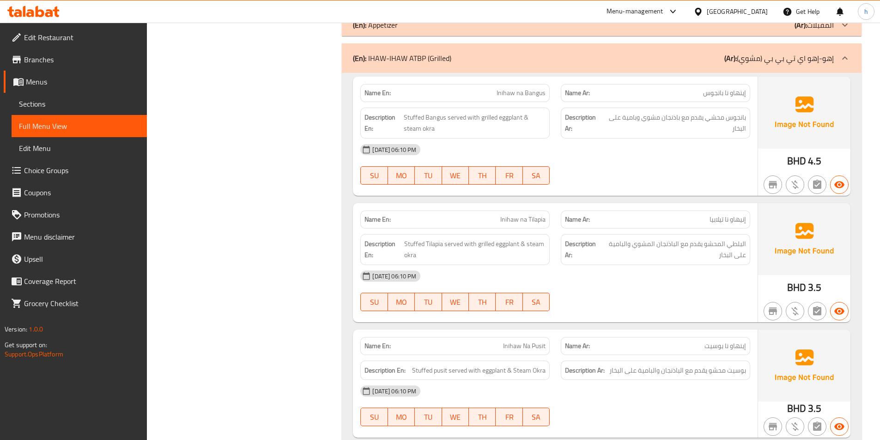
scroll to position [745, 0]
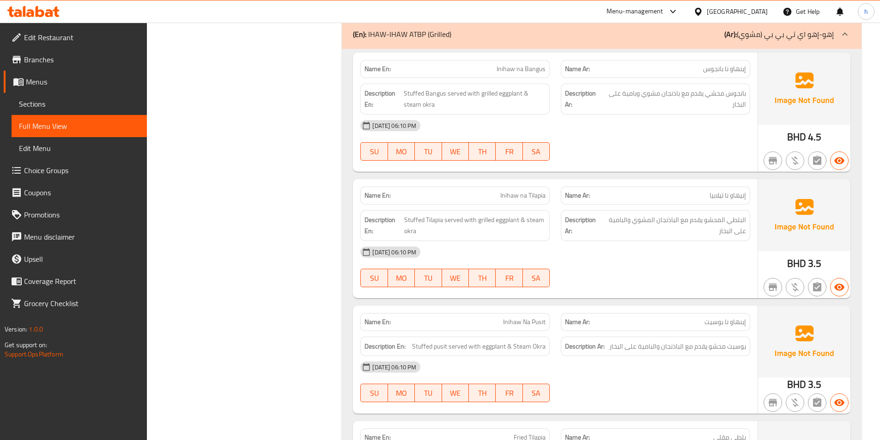
click at [540, 126] on div "[DATE] 06:10 PM" at bounding box center [555, 126] width 401 height 22
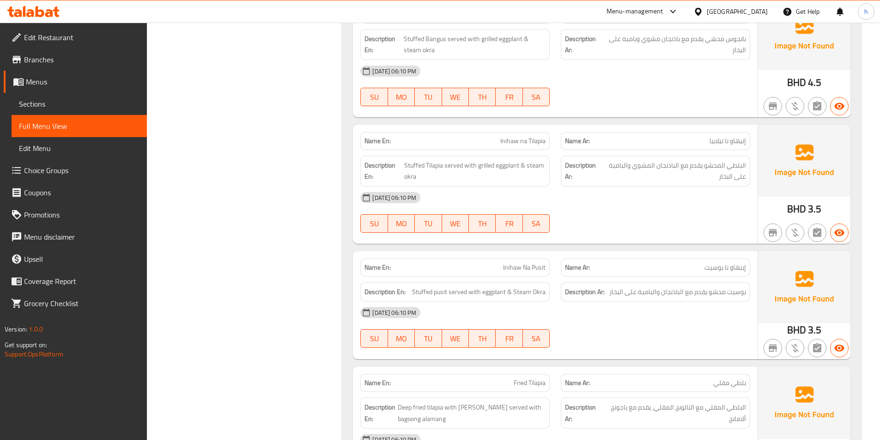
scroll to position [800, 0]
click at [555, 154] on div "Description En: Stuffed Tilapia served with grilled eggplant & steam okra" at bounding box center [455, 170] width 201 height 42
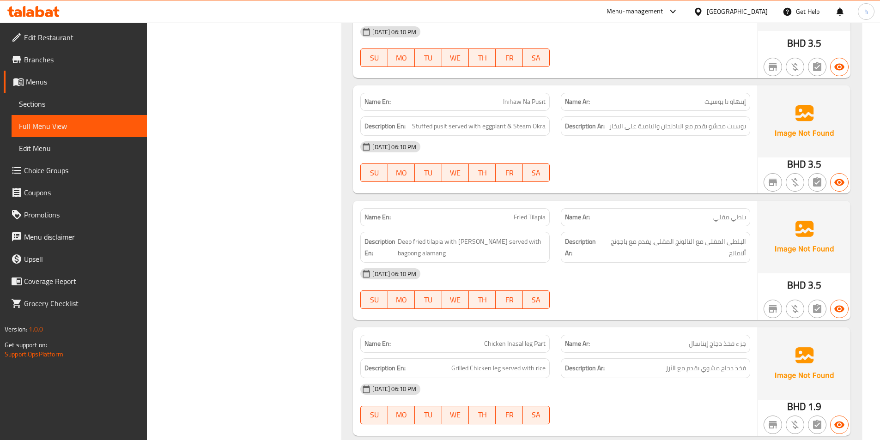
scroll to position [966, 0]
drag, startPoint x: 715, startPoint y: 218, endPoint x: 750, endPoint y: 217, distance: 35.1
click at [750, 217] on div "Name Ar: بلطي مقلي" at bounding box center [655, 216] width 189 height 18
click at [725, 217] on span "بلطي مقلي" at bounding box center [730, 216] width 33 height 10
drag, startPoint x: 725, startPoint y: 217, endPoint x: 747, endPoint y: 220, distance: 21.9
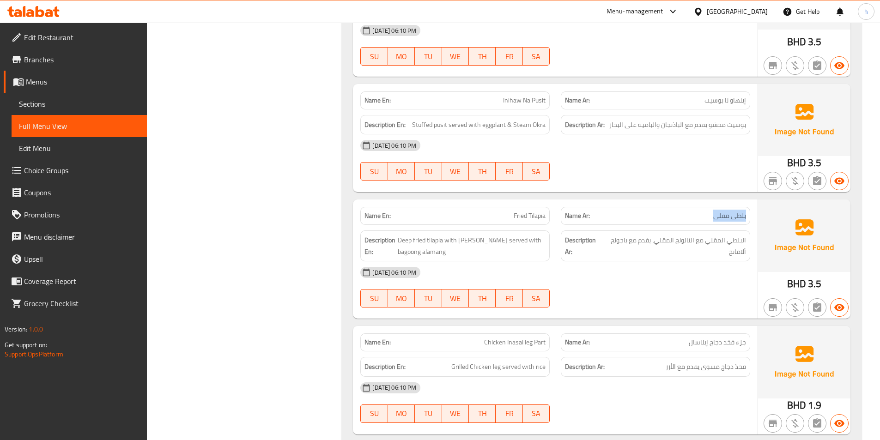
click at [747, 220] on div "Name Ar: بلطي مقلي" at bounding box center [655, 216] width 189 height 18
click at [556, 239] on div "Description Ar: البلطي المقلي مع التالونج المقلي، يقدم مع باجونج ألامانج" at bounding box center [656, 246] width 201 height 42
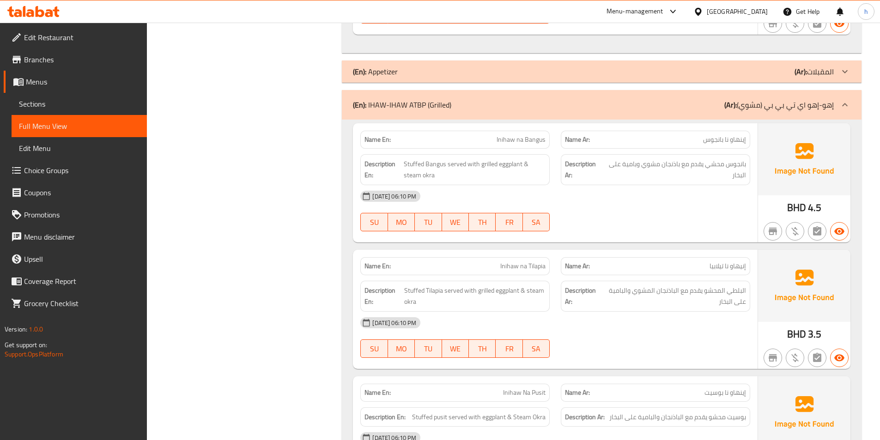
scroll to position [689, 0]
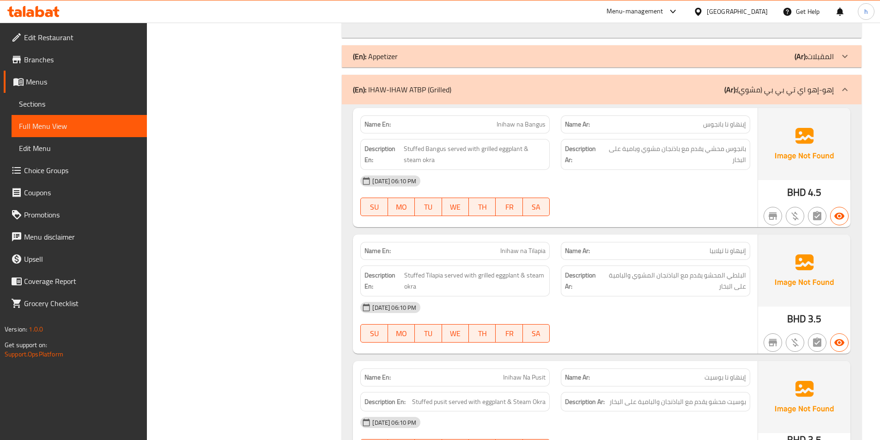
click at [584, 211] on div at bounding box center [656, 216] width 201 height 11
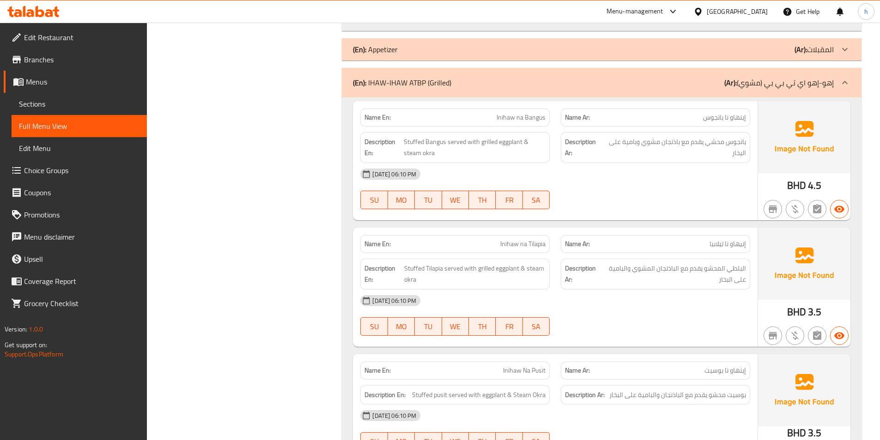
scroll to position [708, 0]
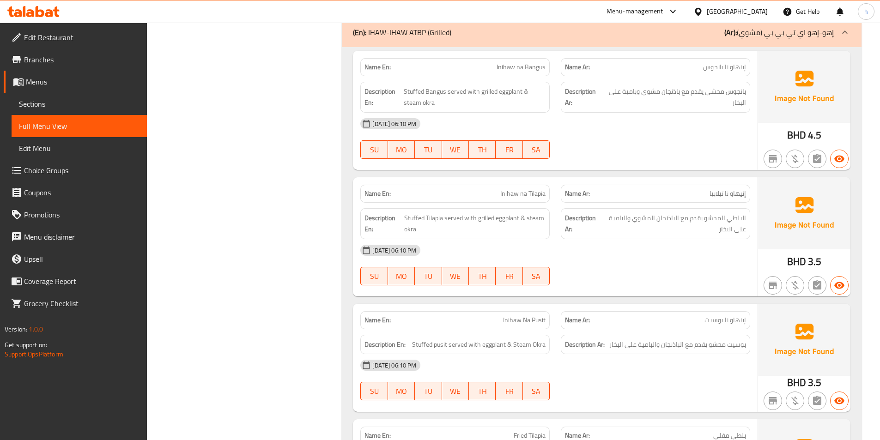
scroll to position [745, 0]
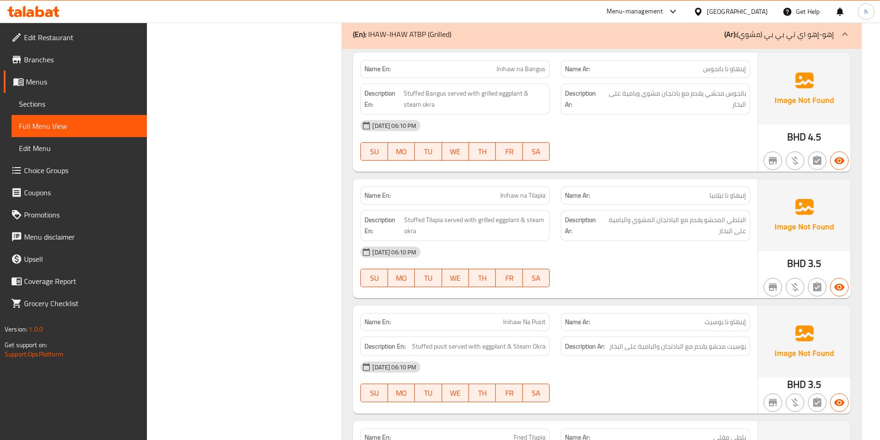
click at [555, 95] on div "Description En: Stuffed Bangus served with grilled eggplant & steam okra" at bounding box center [455, 99] width 201 height 42
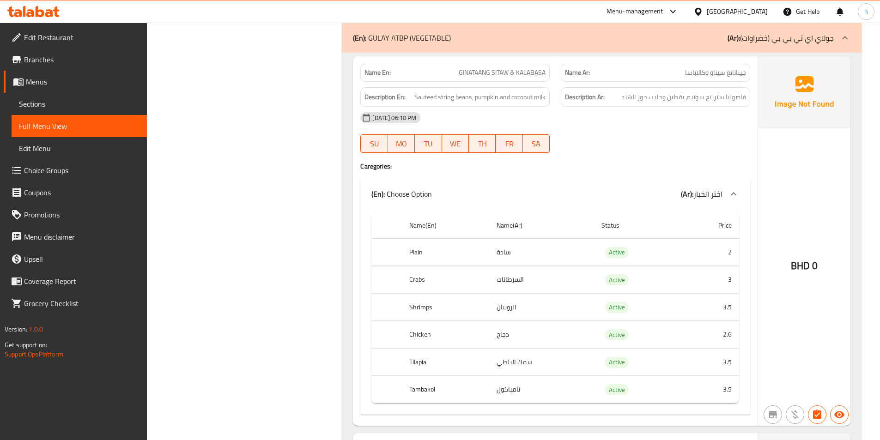
scroll to position [1576, 0]
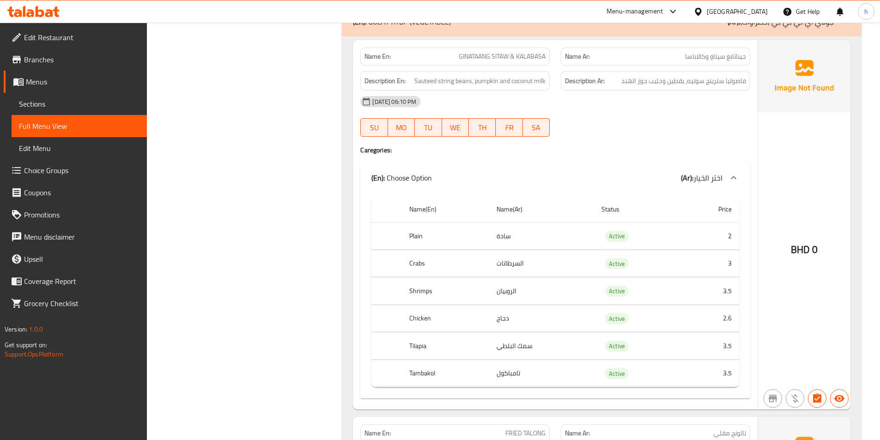
click at [420, 372] on th "Tambakol" at bounding box center [445, 373] width 87 height 27
copy th "Tambakol"
click at [548, 378] on td "تامباكول" at bounding box center [541, 373] width 105 height 27
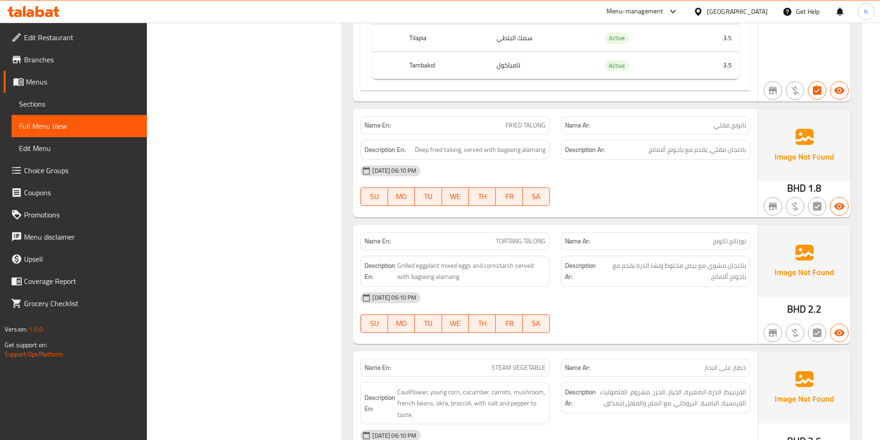
scroll to position [1900, 0]
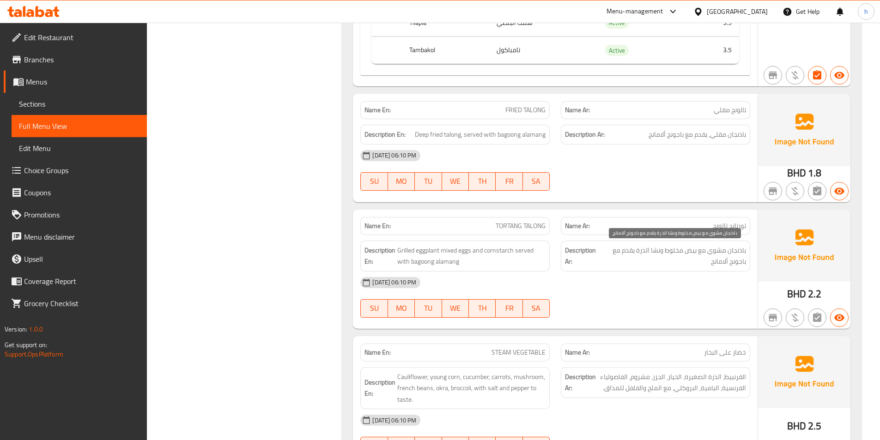
click at [705, 281] on div "[DATE] 06:10 PM" at bounding box center [555, 283] width 401 height 22
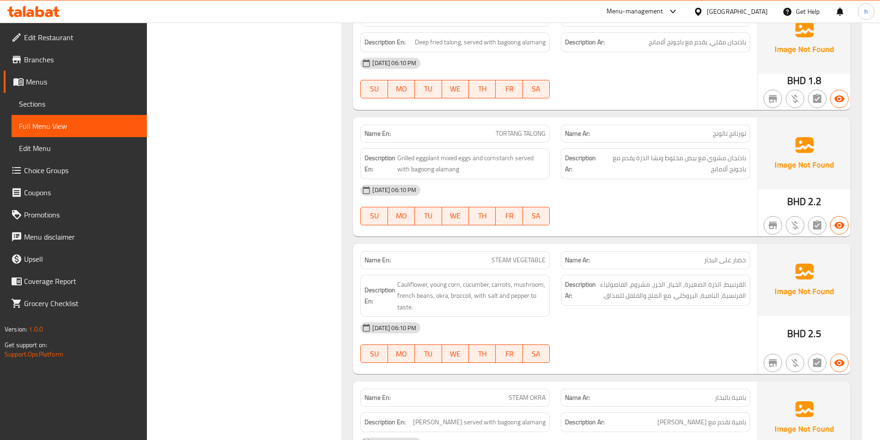
scroll to position [2085, 0]
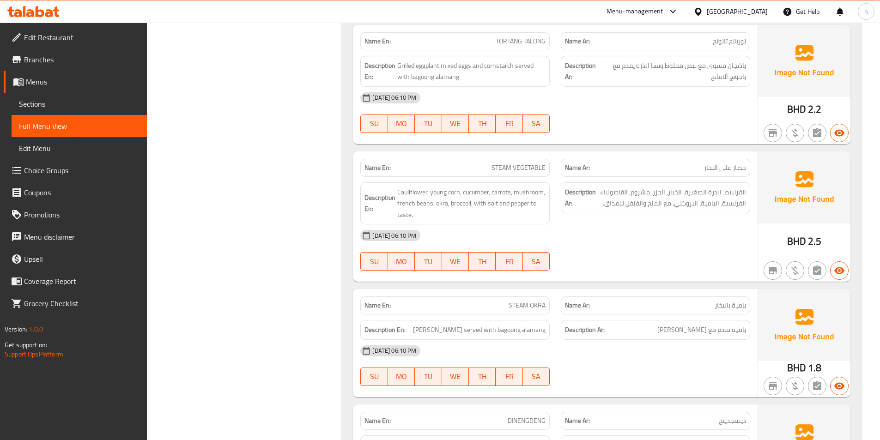
click at [558, 191] on div "Description Ar: القرنبيط، الذرة الصغيرة، الخيار، الجزر، مشروم، الفاصولياء الفرن…" at bounding box center [656, 204] width 201 height 54
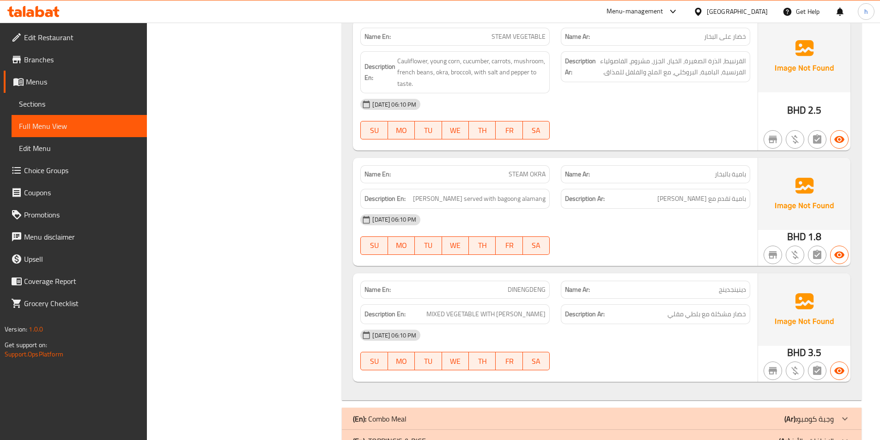
scroll to position [2223, 0]
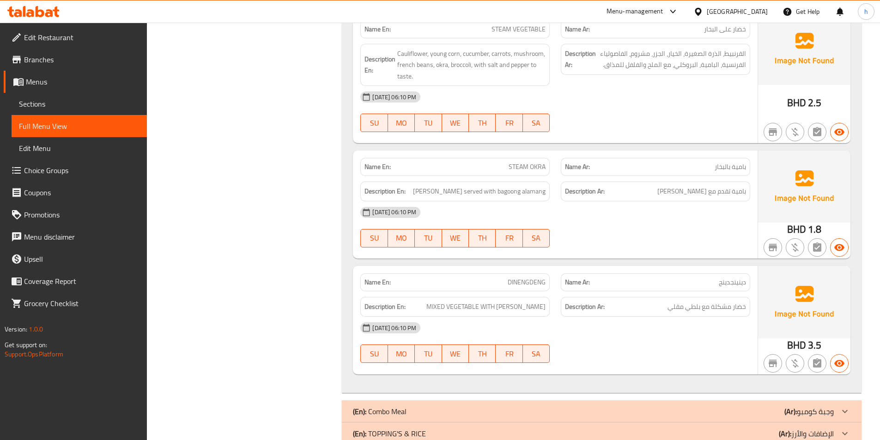
click at [560, 218] on div "[DATE] 06:10 PM" at bounding box center [555, 212] width 401 height 22
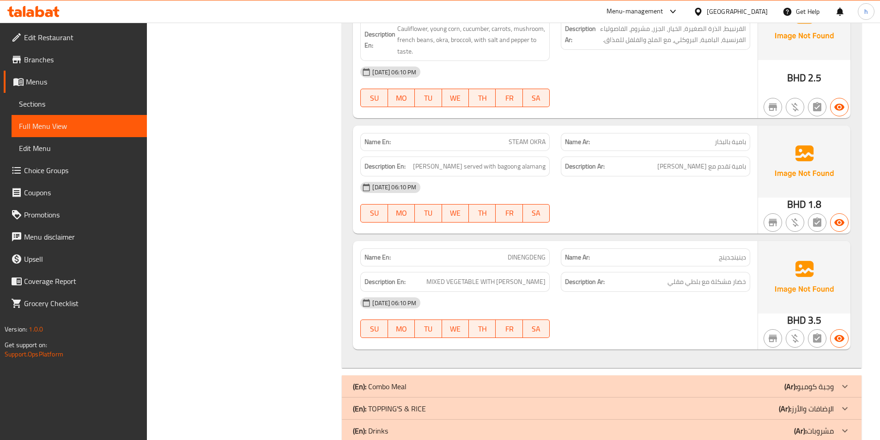
scroll to position [2269, 0]
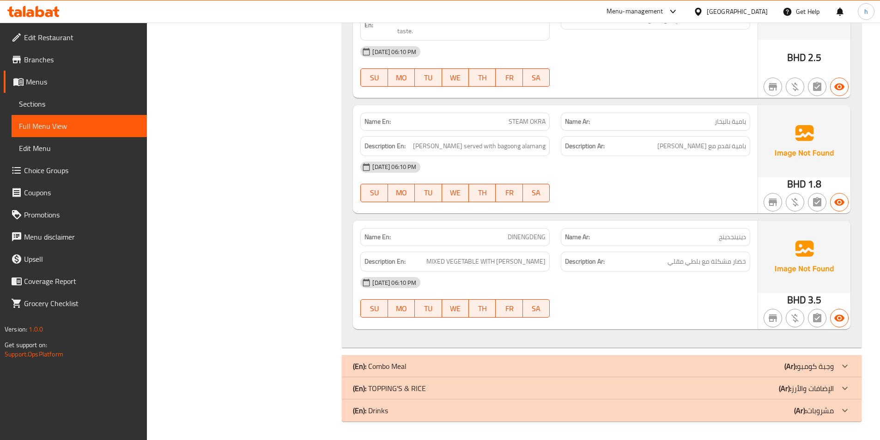
click at [592, 296] on div "[DATE] 06:10 PM SU MO TU WE TH FR SA" at bounding box center [555, 298] width 401 height 52
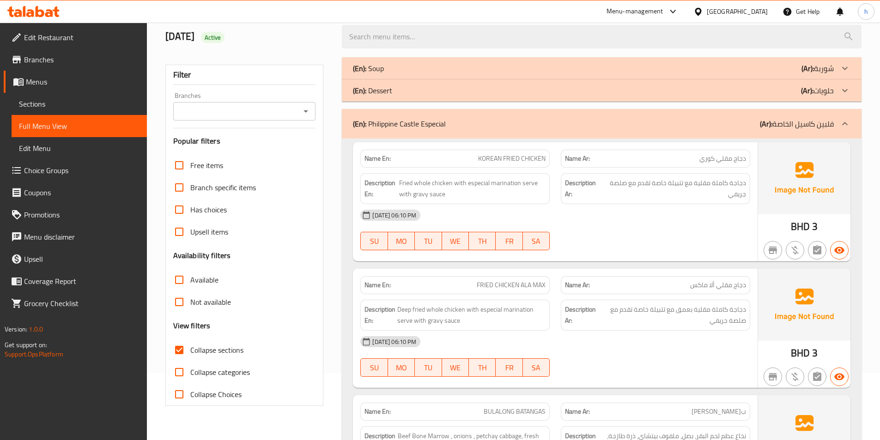
scroll to position [0, 0]
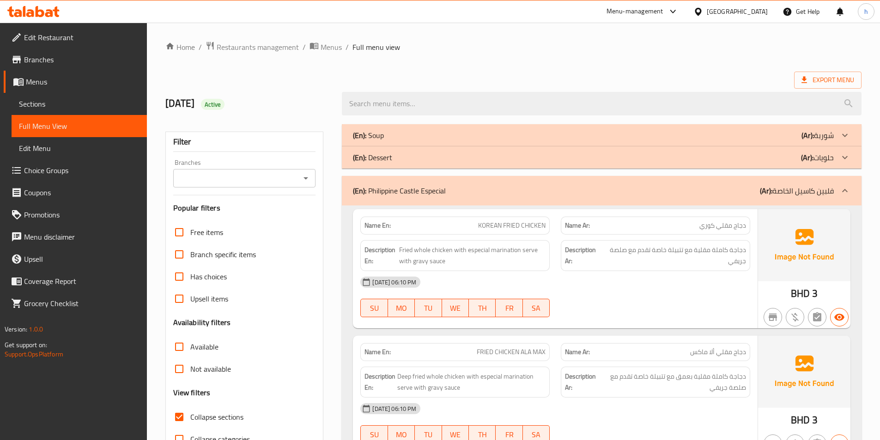
click at [501, 72] on div "Export Menu" at bounding box center [513, 80] width 696 height 17
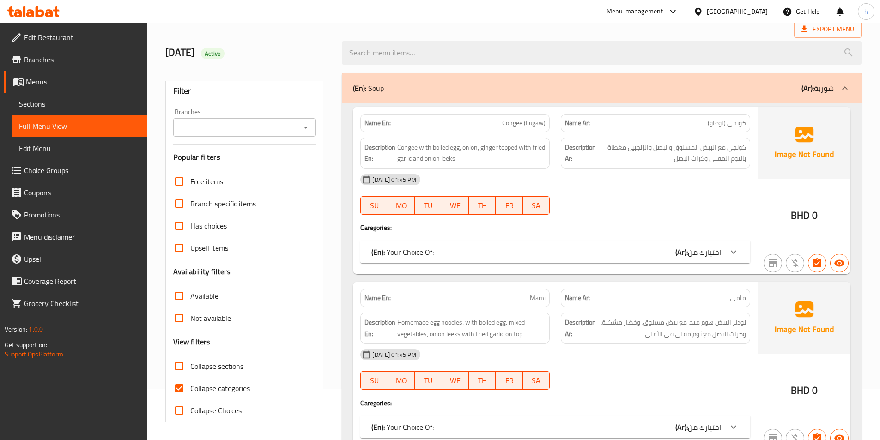
scroll to position [92, 0]
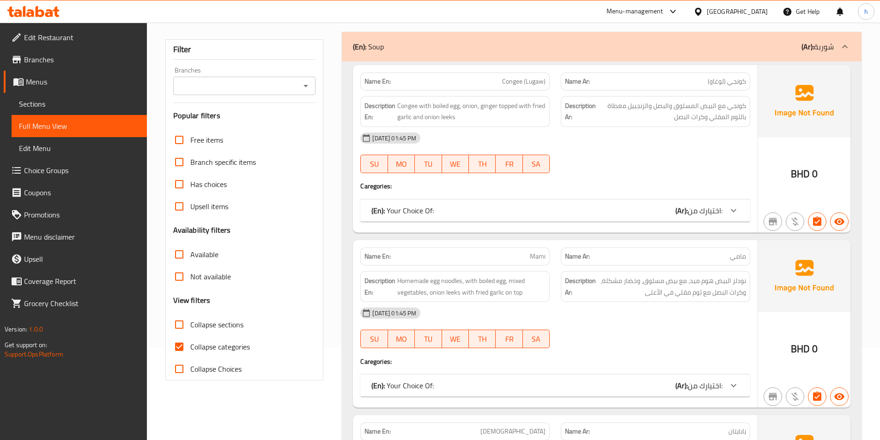
click at [180, 342] on input "Collapse categories" at bounding box center [179, 347] width 22 height 22
checkbox input "false"
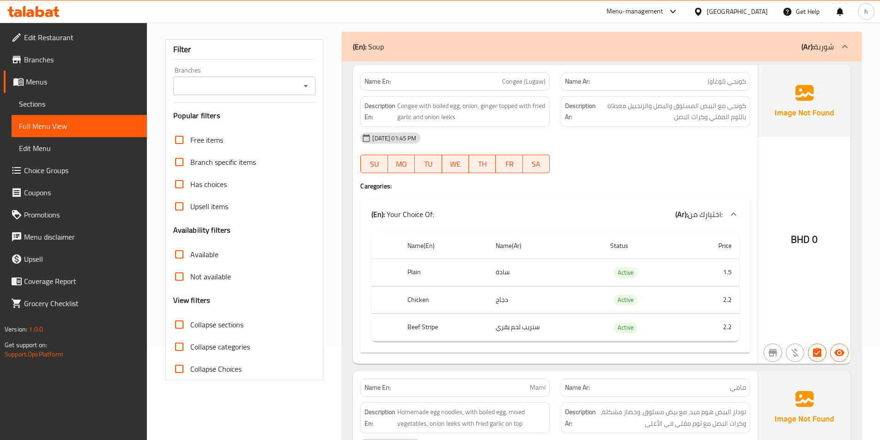
click at [176, 324] on input "Collapse sections" at bounding box center [179, 325] width 22 height 22
checkbox input "true"
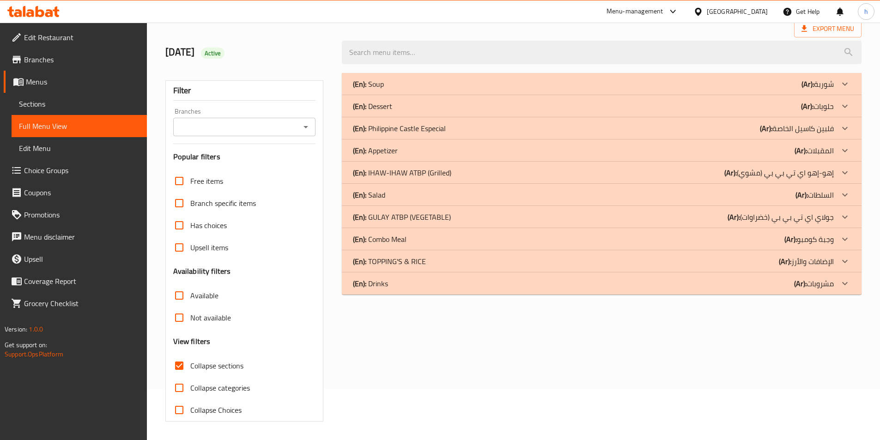
scroll to position [51, 0]
click at [464, 216] on div "(En): GULAY ATBP (VEGETABLE) (Ar): جولاي اي تي بي بي (خضراوات)" at bounding box center [593, 217] width 481 height 11
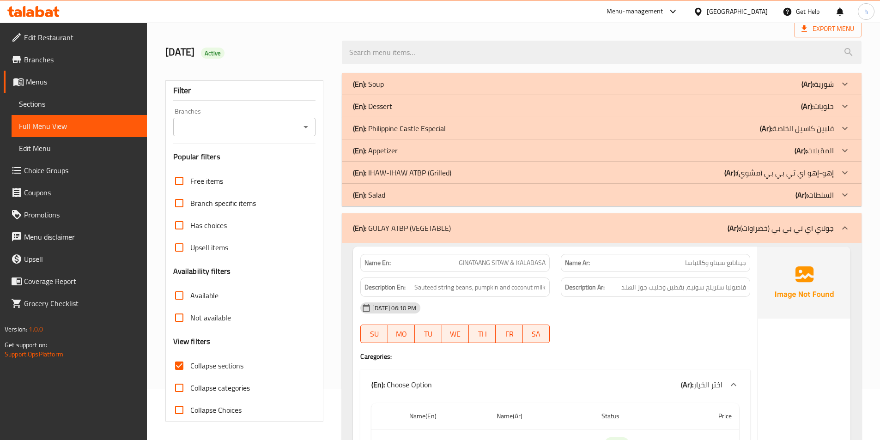
click at [473, 169] on div "(En): IHAW-IHAW ATBP (Grilled) (Ar): إهو-إهو اي تي بي بي (مشوي)" at bounding box center [593, 172] width 481 height 11
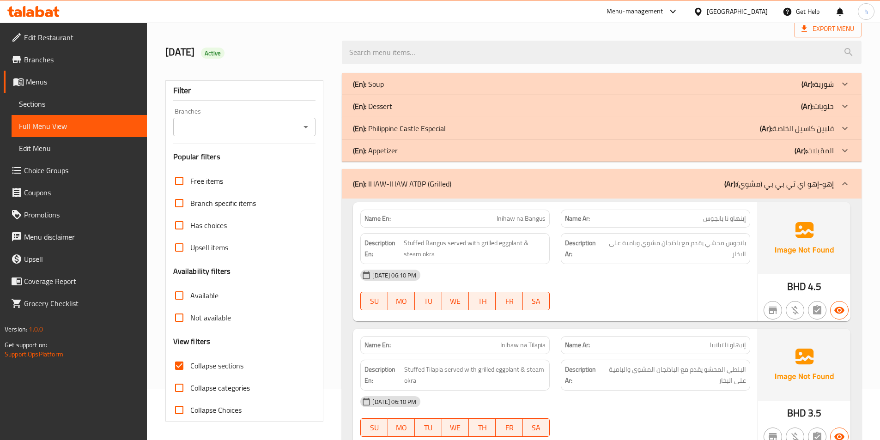
click at [517, 128] on div "(En): Philippine Castle Especial (Ar): فلبين كاسيل الخاصة" at bounding box center [593, 128] width 481 height 11
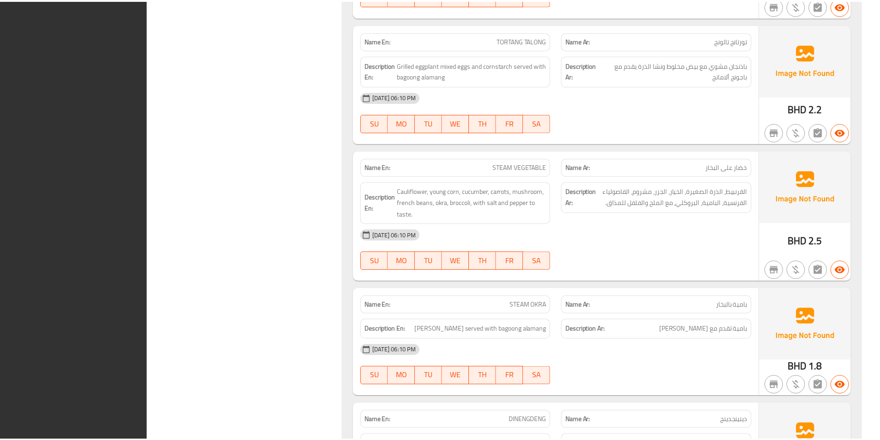
scroll to position [2269, 0]
